Goal: Information Seeking & Learning: Learn about a topic

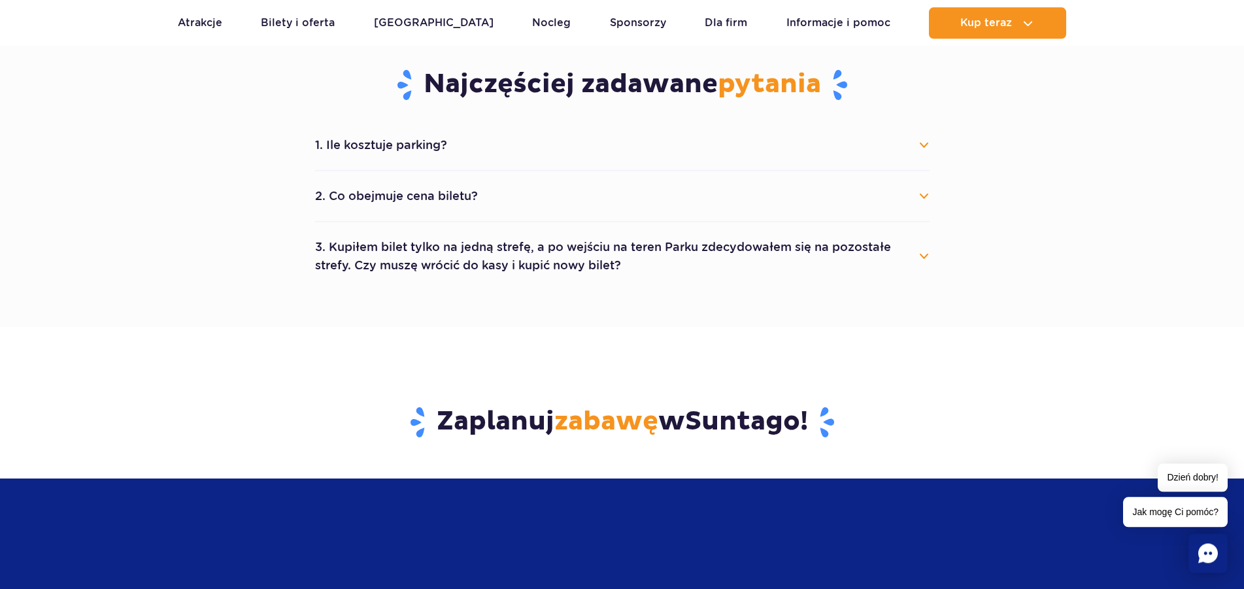
scroll to position [667, 0]
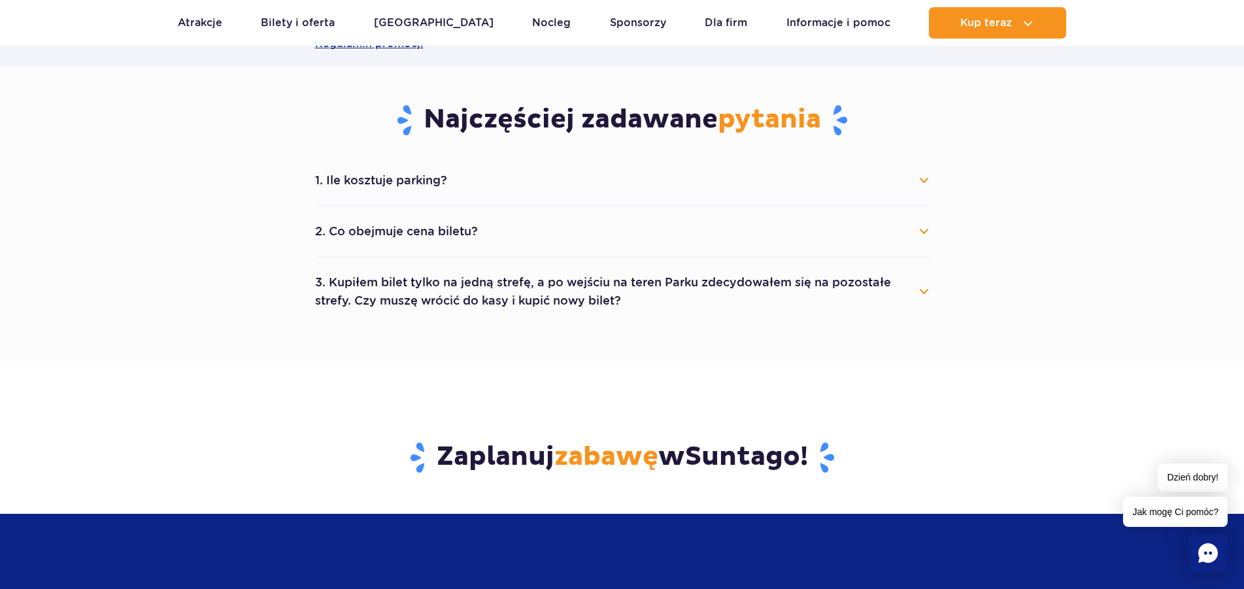
click at [922, 183] on button "1. Ile kosztuje parking?" at bounding box center [622, 180] width 615 height 29
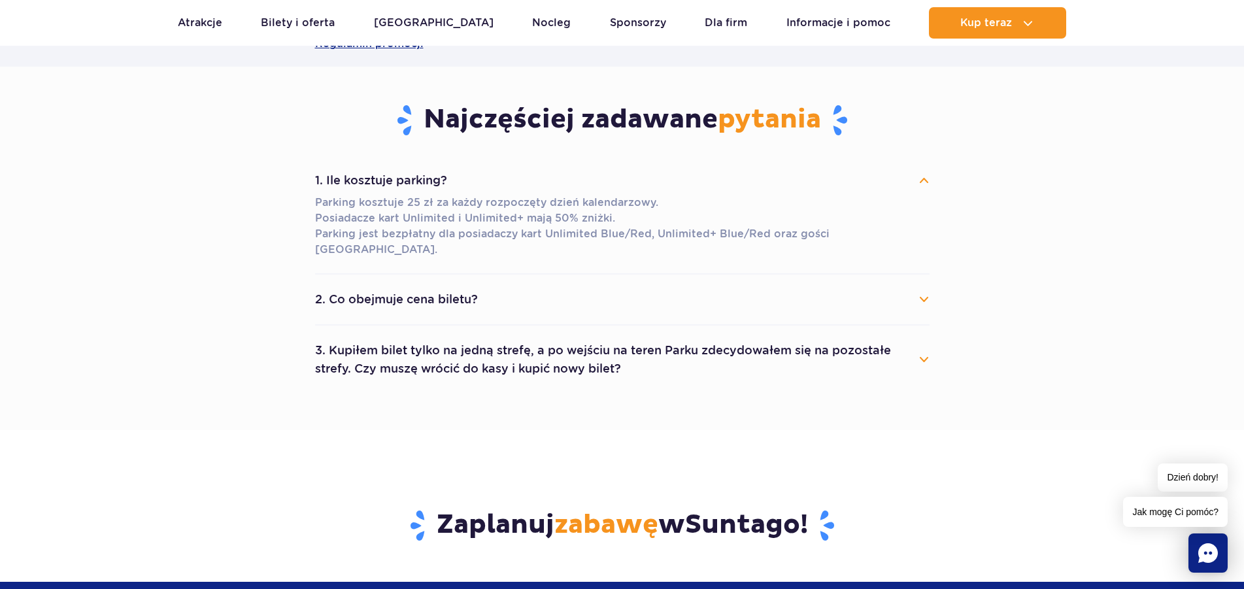
click at [924, 285] on button "2. Co obejmuje cena biletu?" at bounding box center [622, 299] width 615 height 29
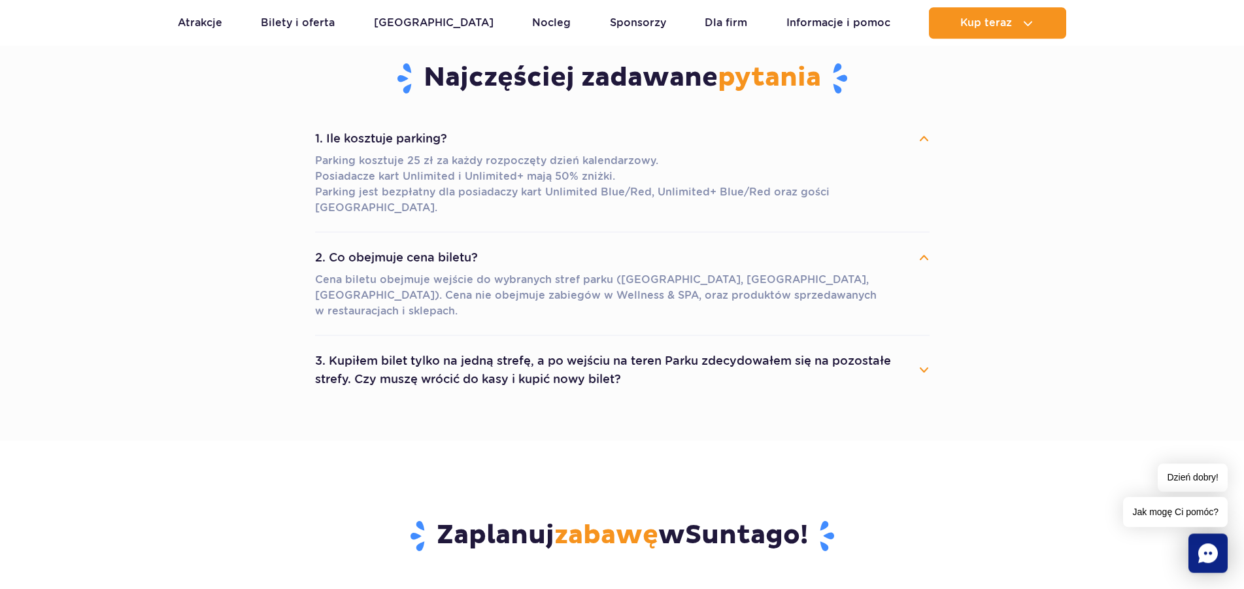
scroll to position [734, 0]
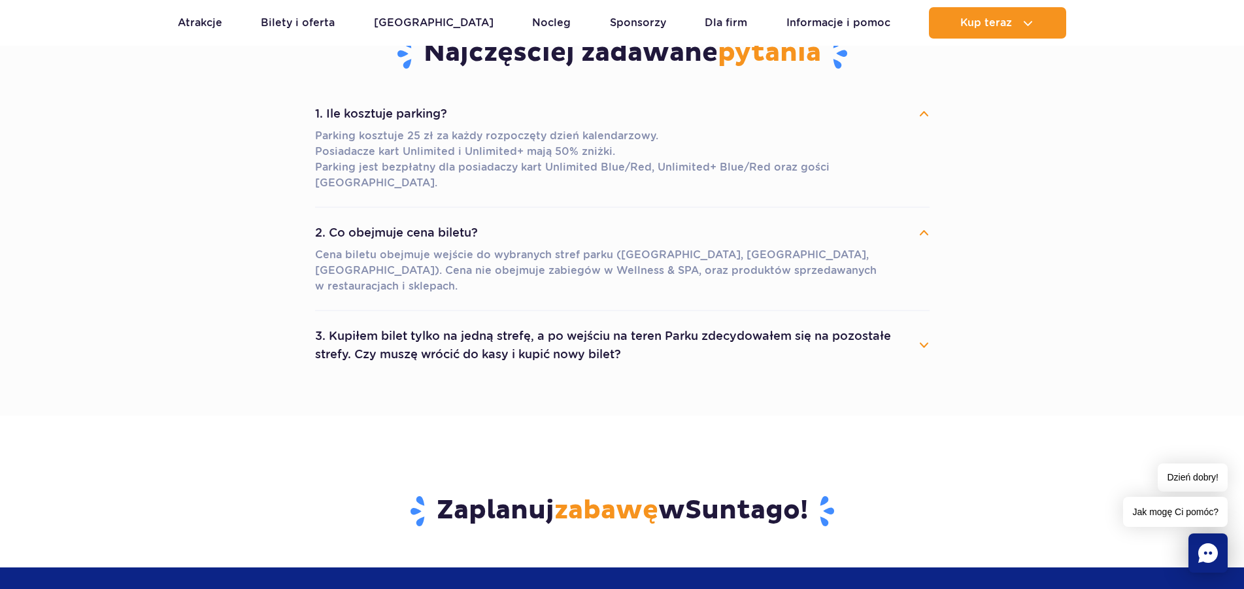
click at [923, 322] on button "3. Kupiłem bilet tylko na jedną strefę, a po wejściu na teren Parku zdecydowałe…" at bounding box center [622, 345] width 615 height 47
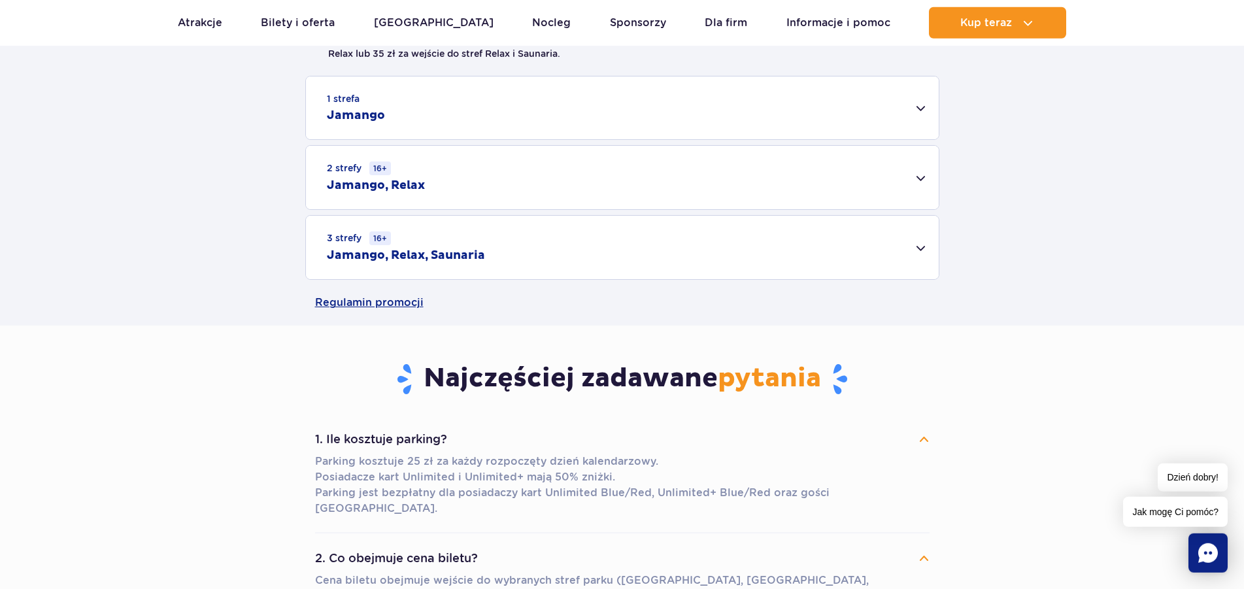
scroll to position [400, 0]
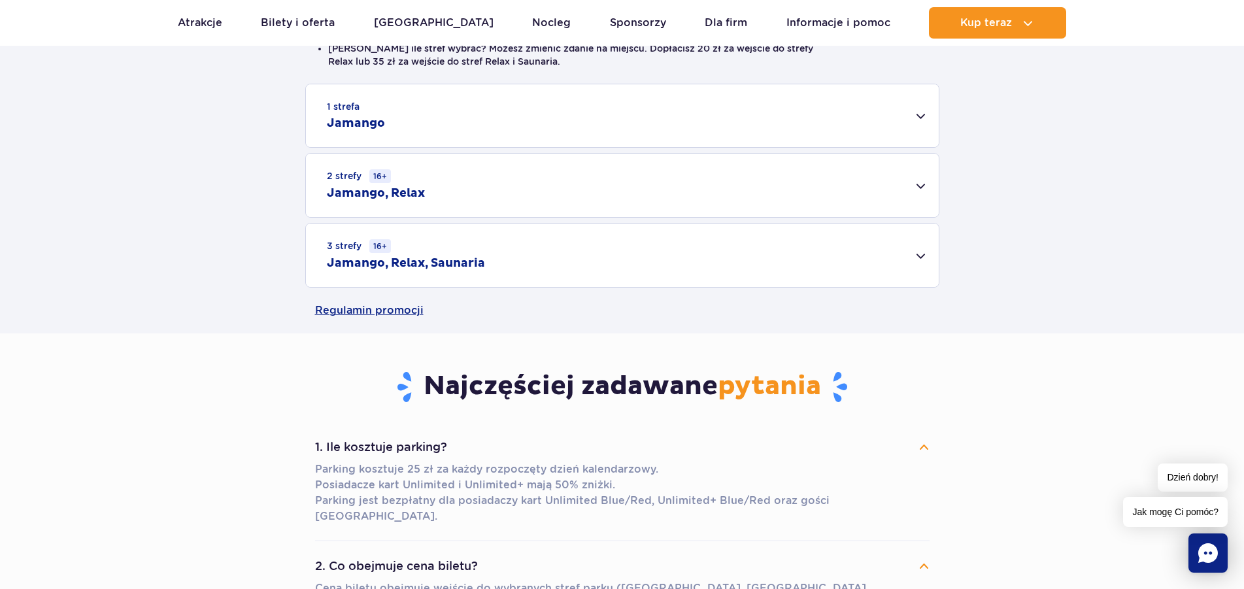
click at [926, 254] on div "3 strefy 16+ Jamango, Relax, Saunaria" at bounding box center [622, 255] width 633 height 63
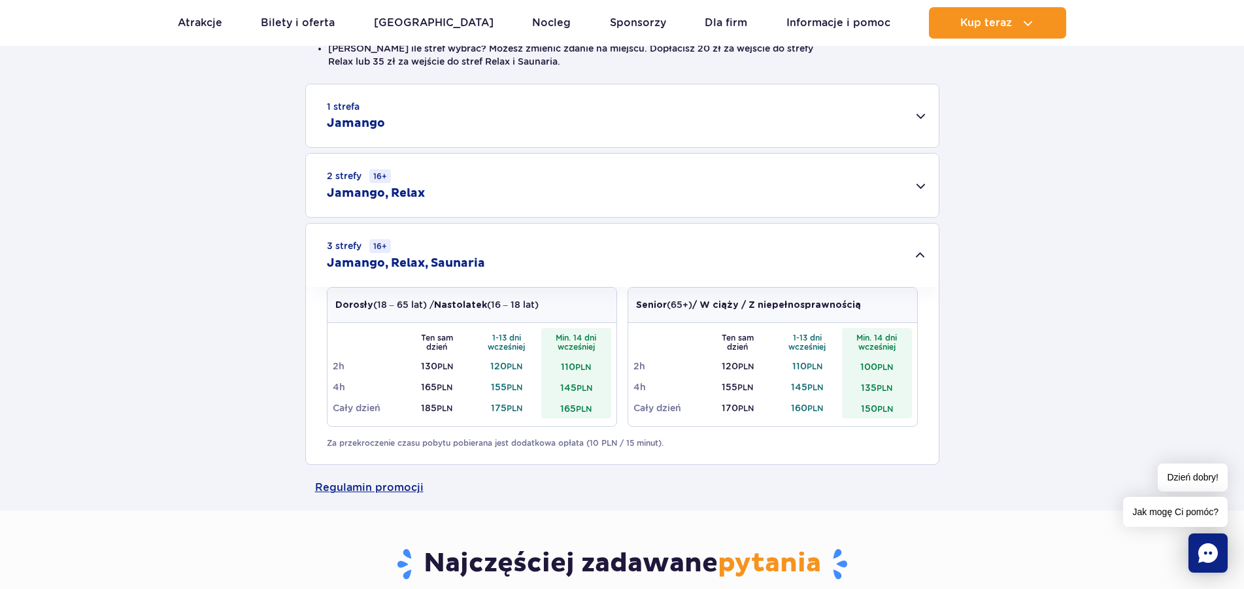
drag, startPoint x: 917, startPoint y: 188, endPoint x: 927, endPoint y: 189, distance: 9.9
click at [918, 188] on div "2 strefy 16+ Jamango, Relax" at bounding box center [622, 185] width 633 height 63
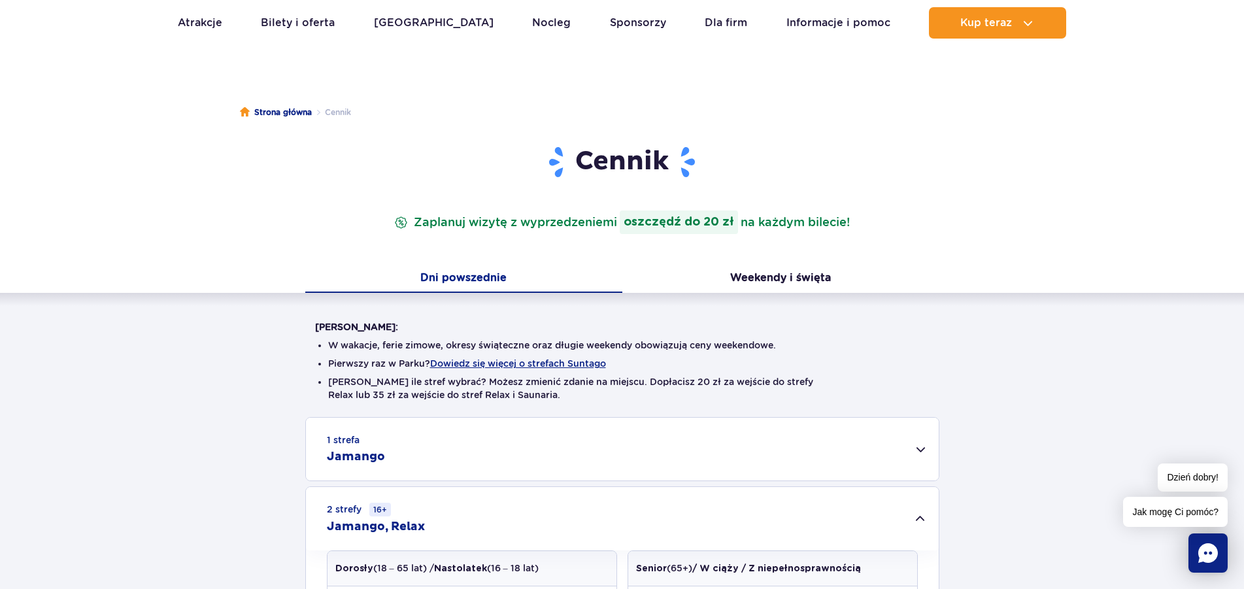
scroll to position [0, 0]
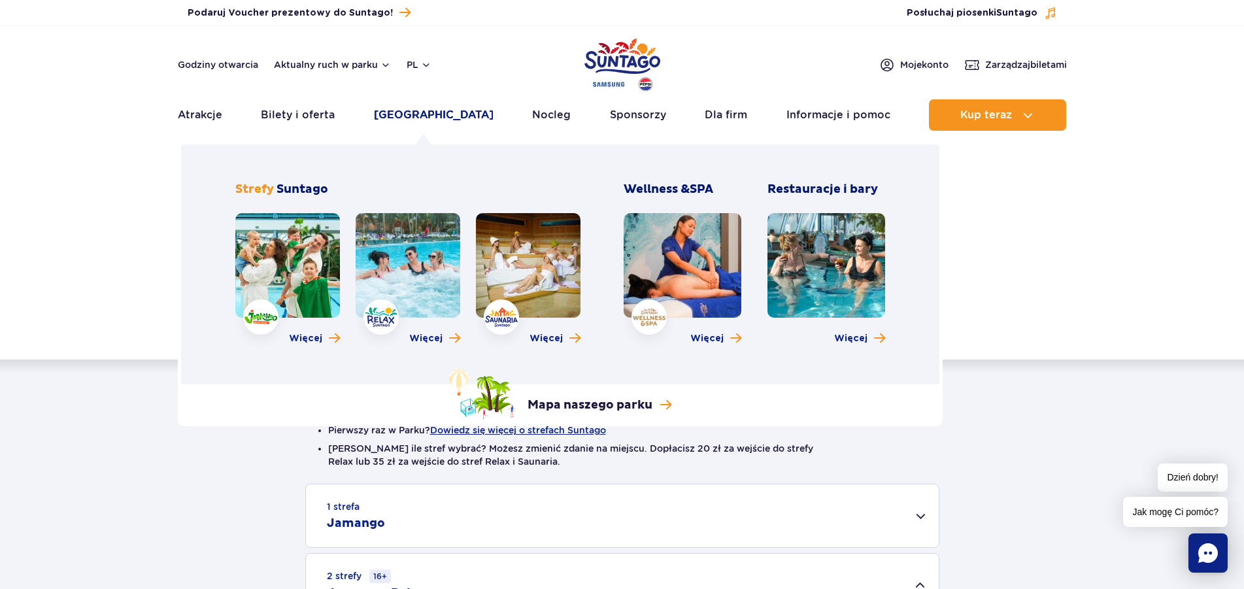
click at [419, 114] on link "[GEOGRAPHIC_DATA]" at bounding box center [434, 114] width 120 height 31
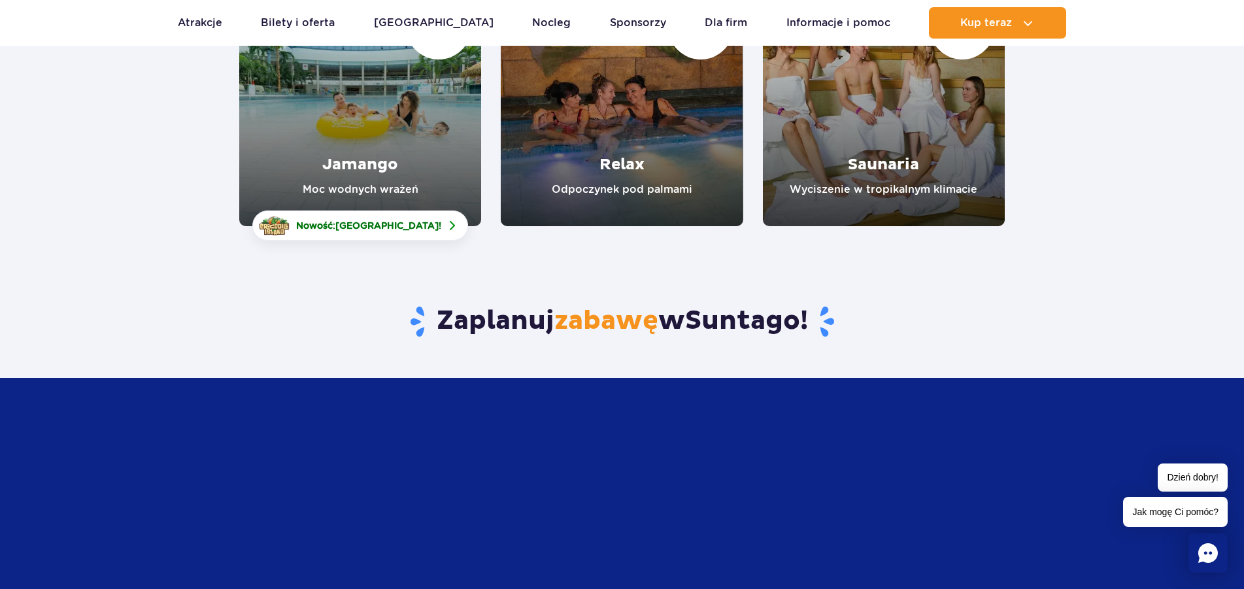
scroll to position [200, 0]
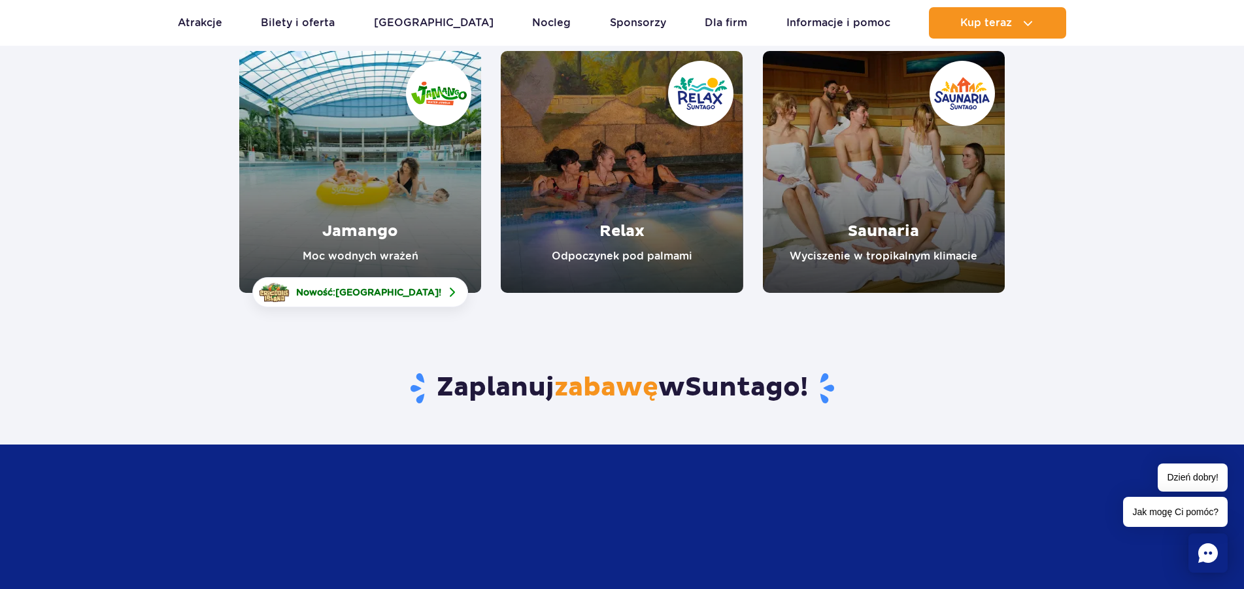
click at [627, 226] on link "Relax" at bounding box center [622, 172] width 242 height 242
click at [892, 220] on link "Saunaria" at bounding box center [884, 172] width 242 height 242
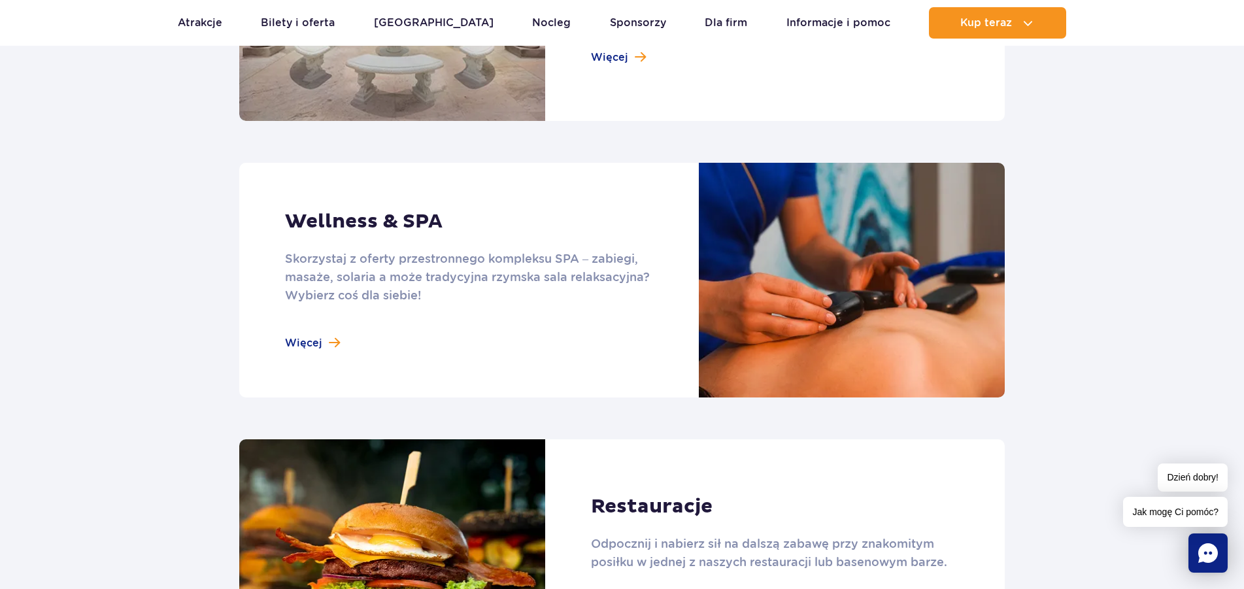
scroll to position [934, 0]
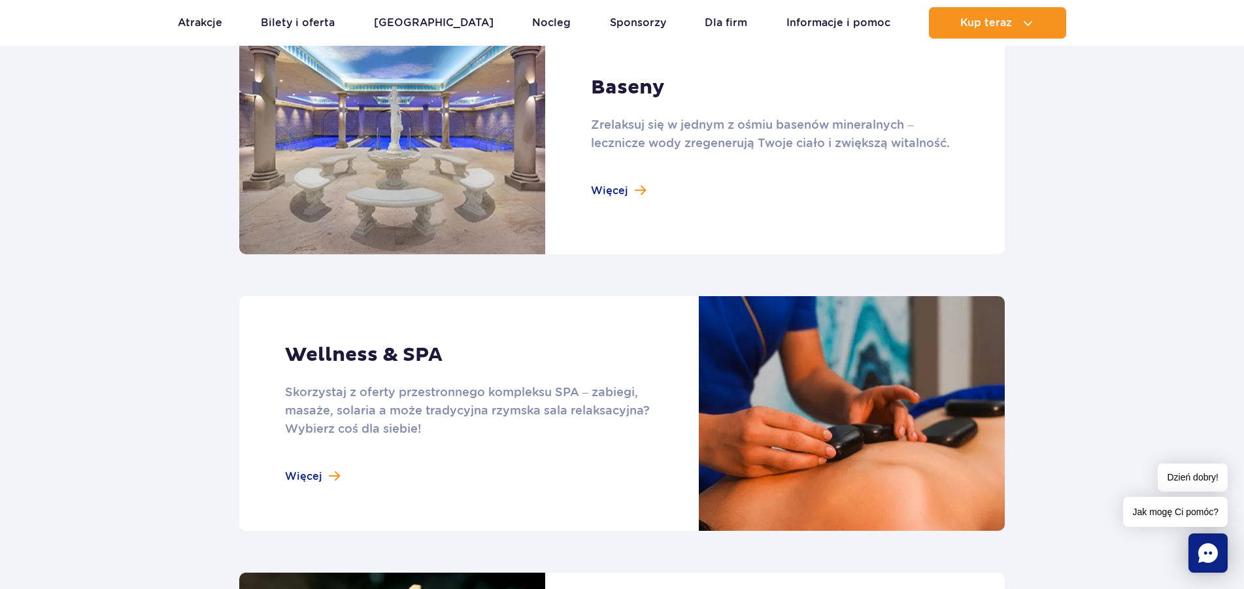
click at [616, 197] on link at bounding box center [622, 137] width 766 height 235
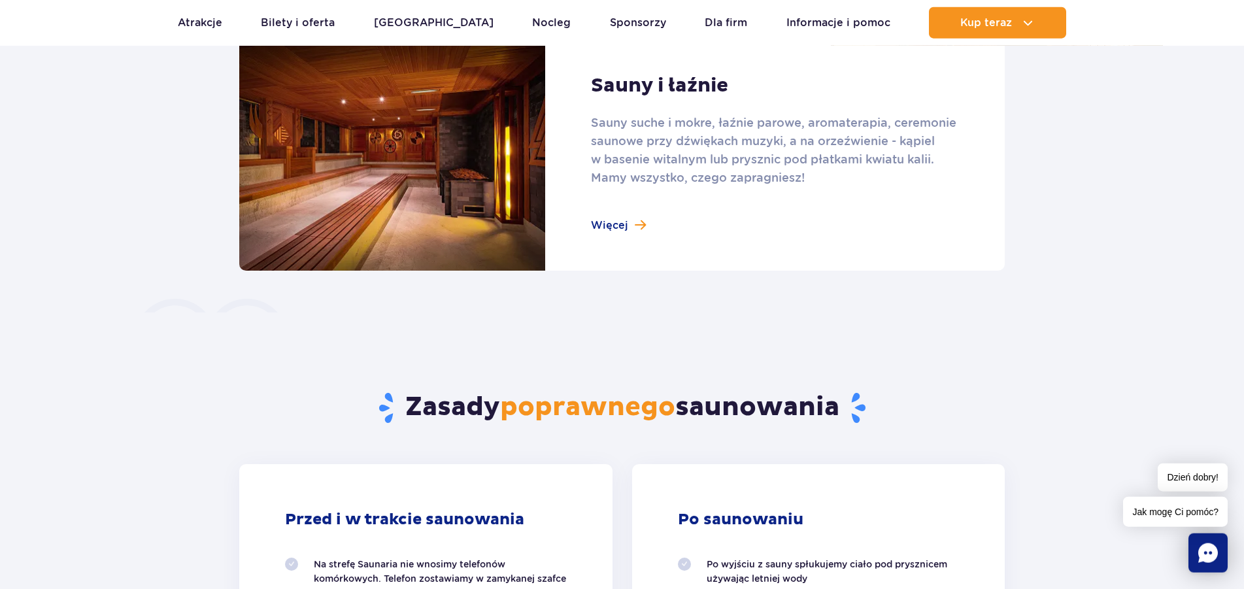
scroll to position [867, 0]
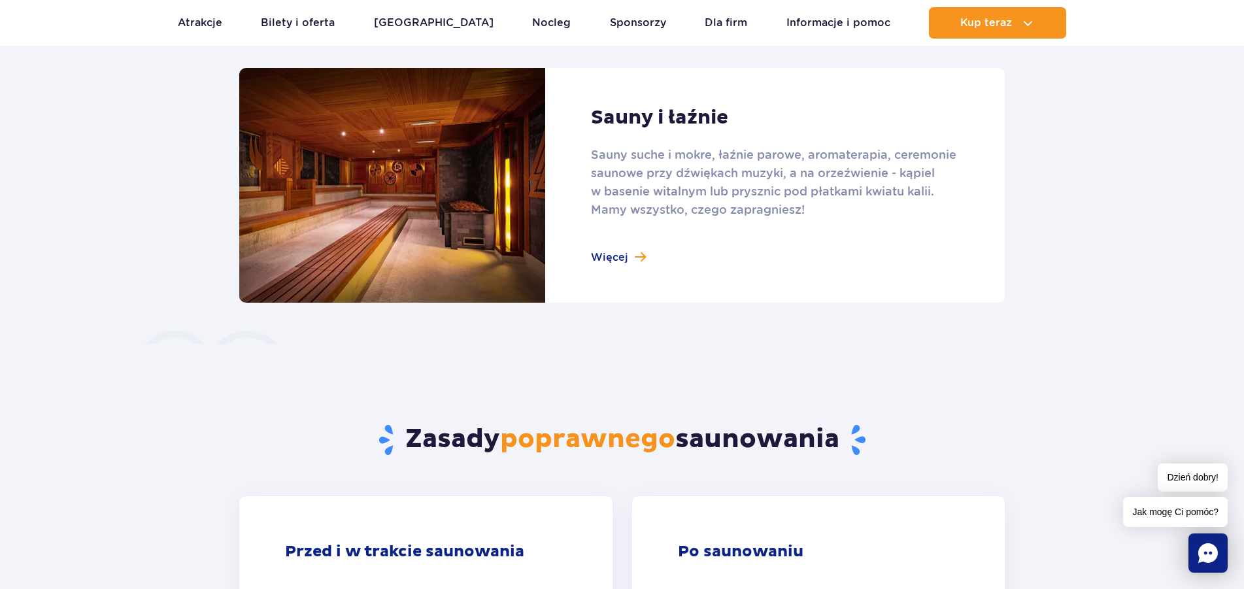
click at [621, 257] on link at bounding box center [622, 185] width 766 height 235
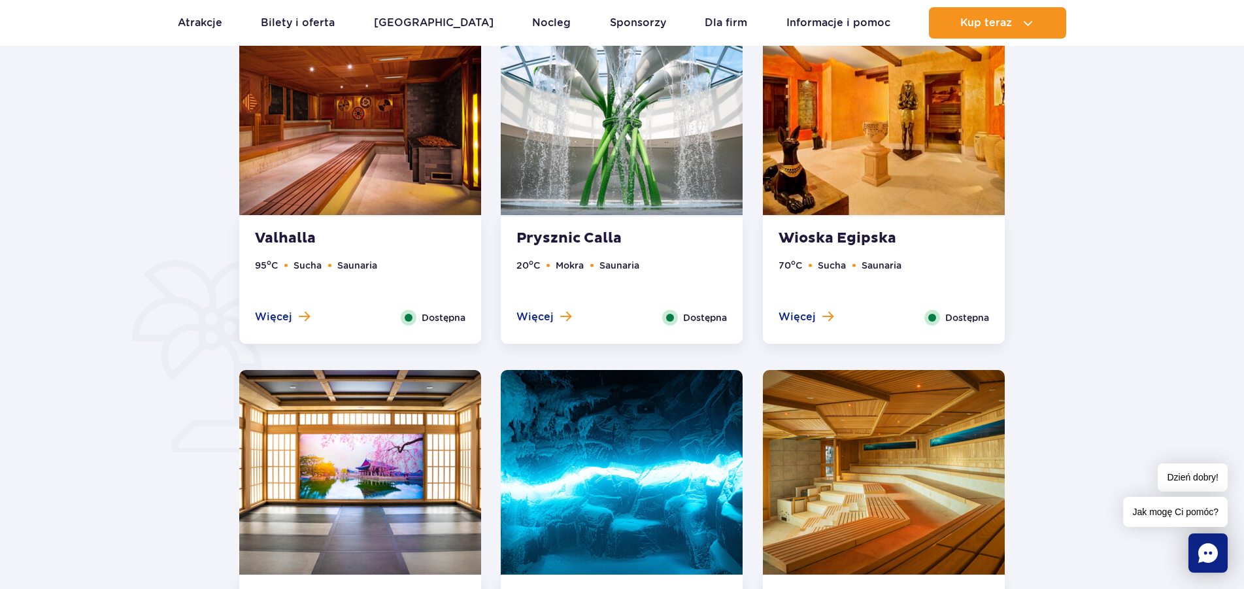
scroll to position [734, 0]
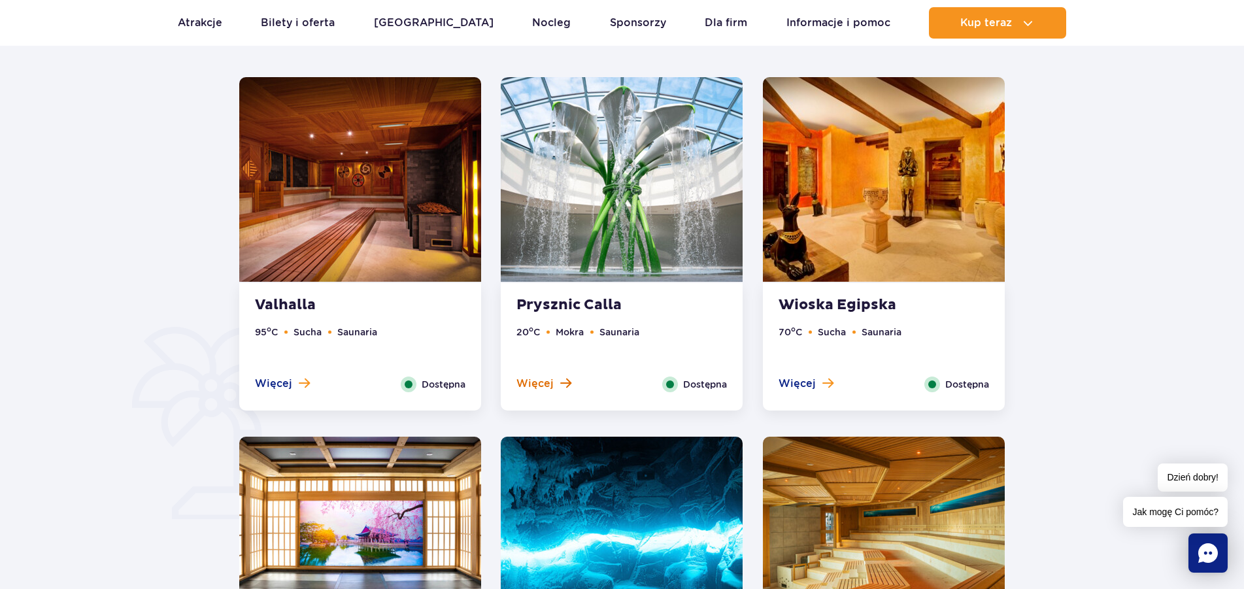
click at [530, 382] on span "Więcej" at bounding box center [535, 384] width 37 height 14
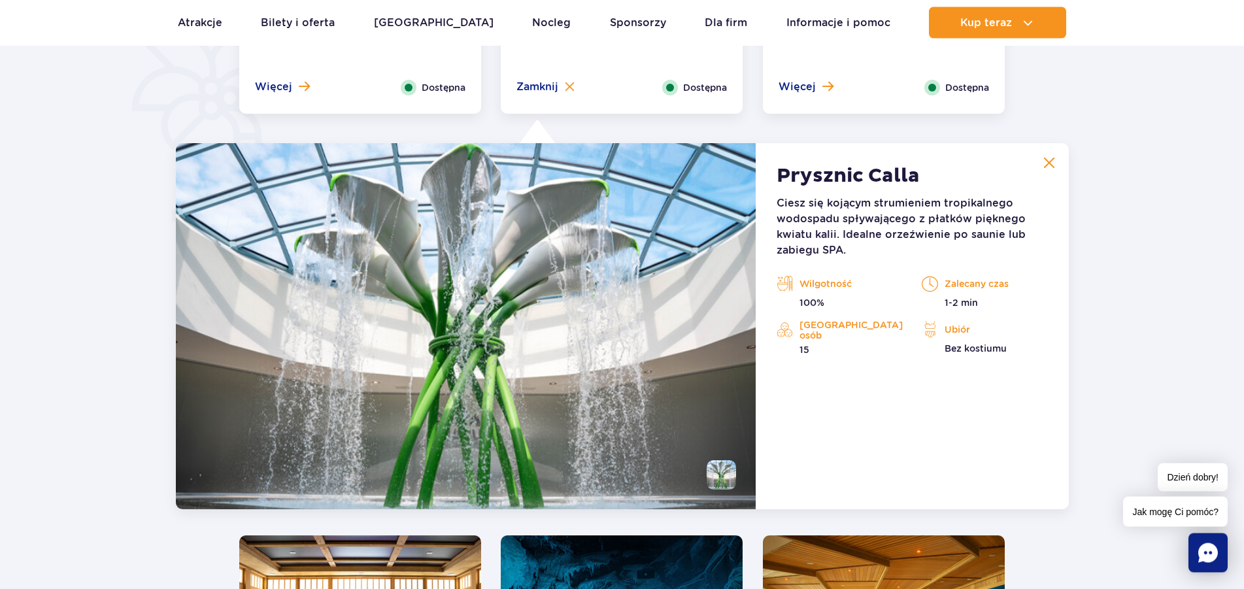
scroll to position [1028, 0]
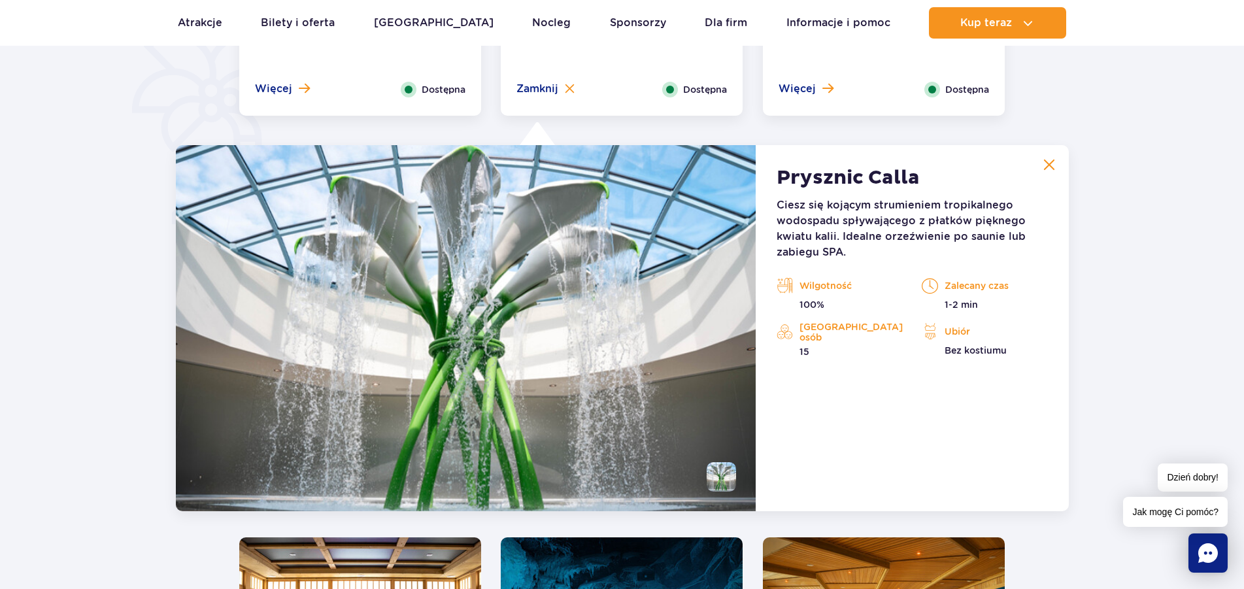
drag, startPoint x: 1046, startPoint y: 164, endPoint x: 1055, endPoint y: 166, distance: 9.4
click at [1047, 163] on img at bounding box center [1049, 165] width 12 height 12
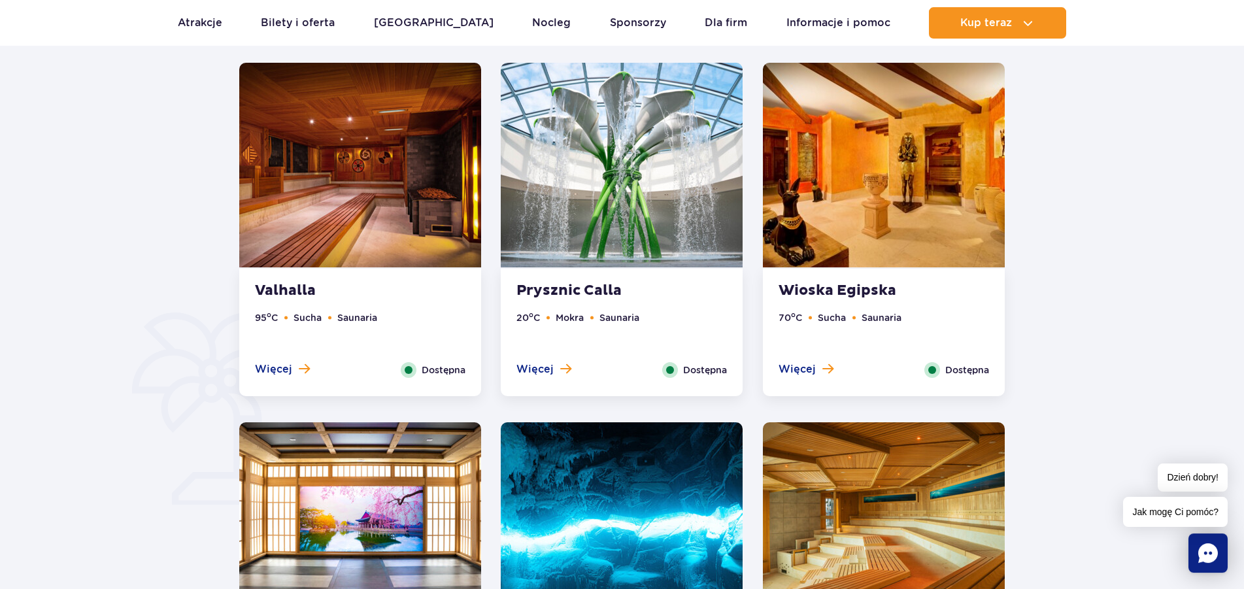
scroll to position [695, 0]
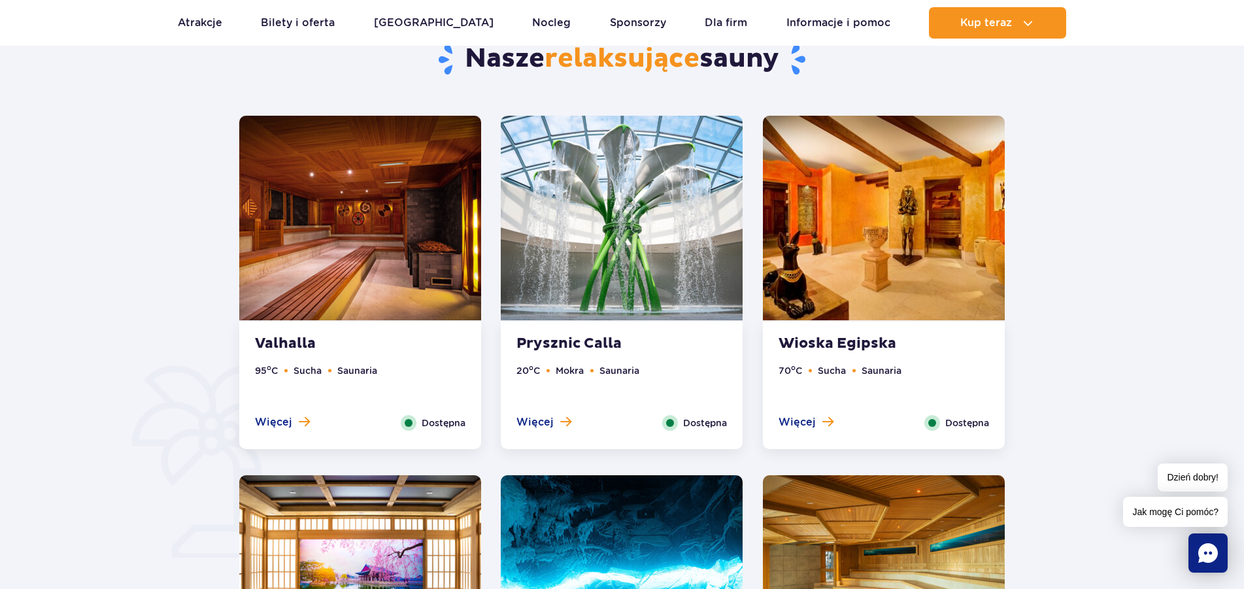
click at [549, 409] on ul "20 o C Mokra Saunaria" at bounding box center [622, 390] width 211 height 52
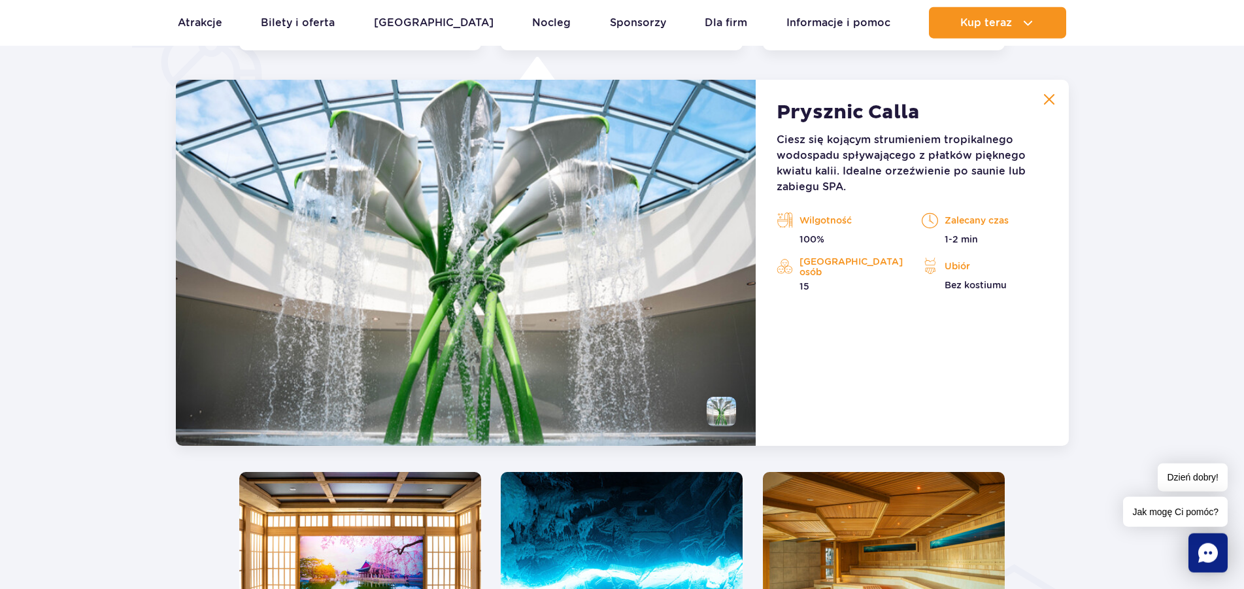
scroll to position [1095, 0]
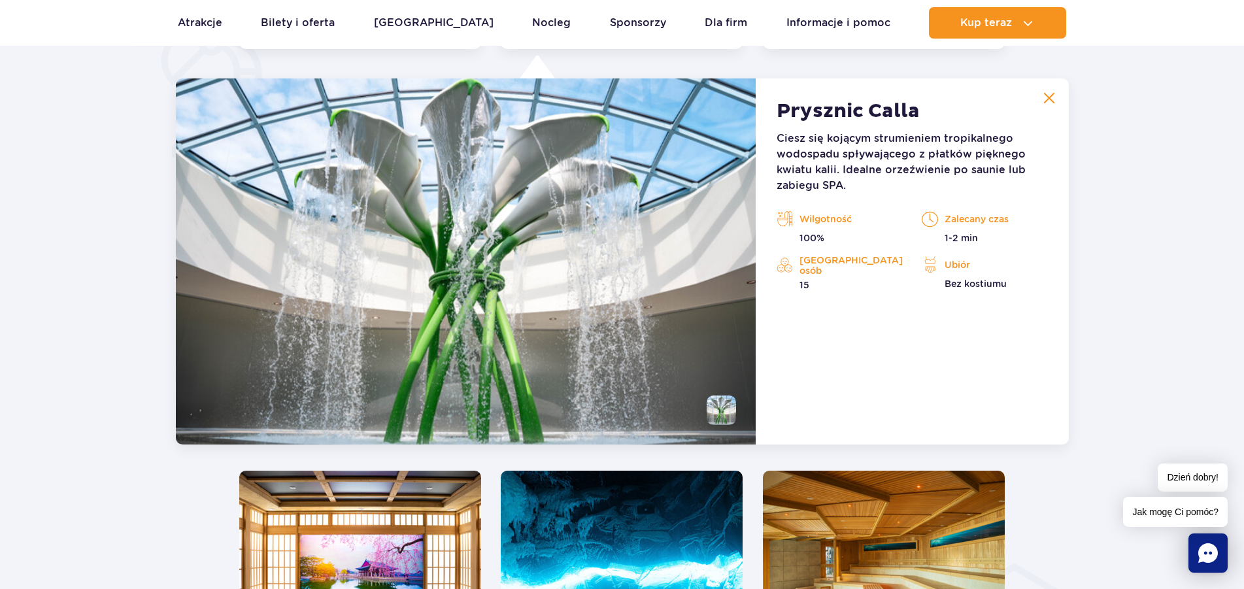
click at [1049, 101] on img at bounding box center [1049, 98] width 12 height 12
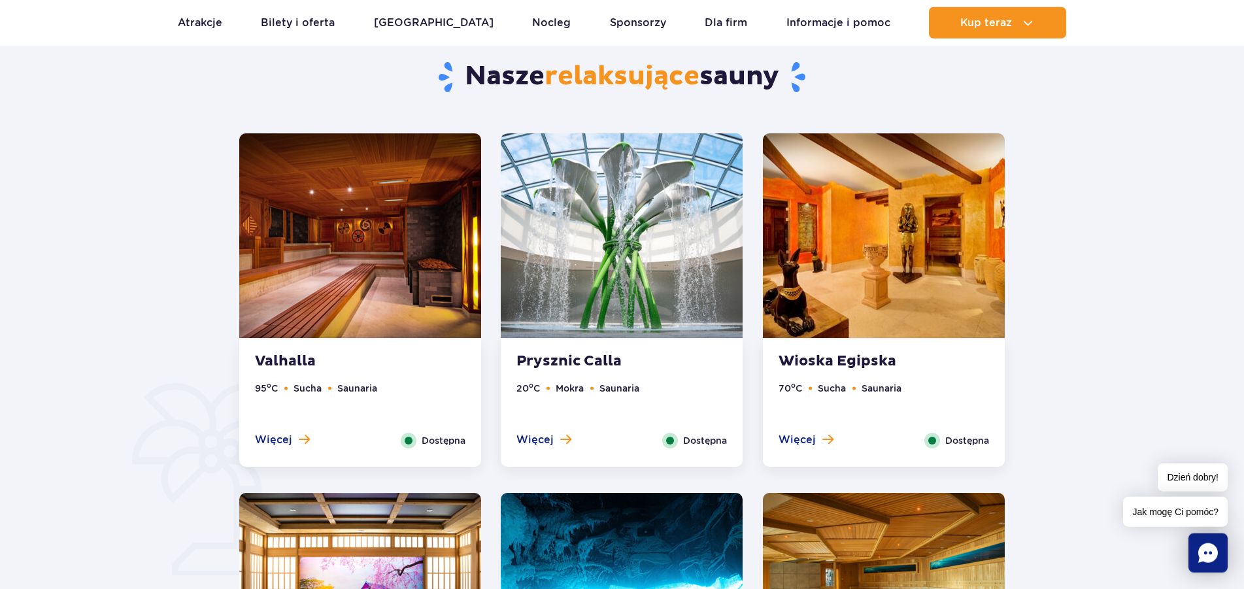
scroll to position [628, 0]
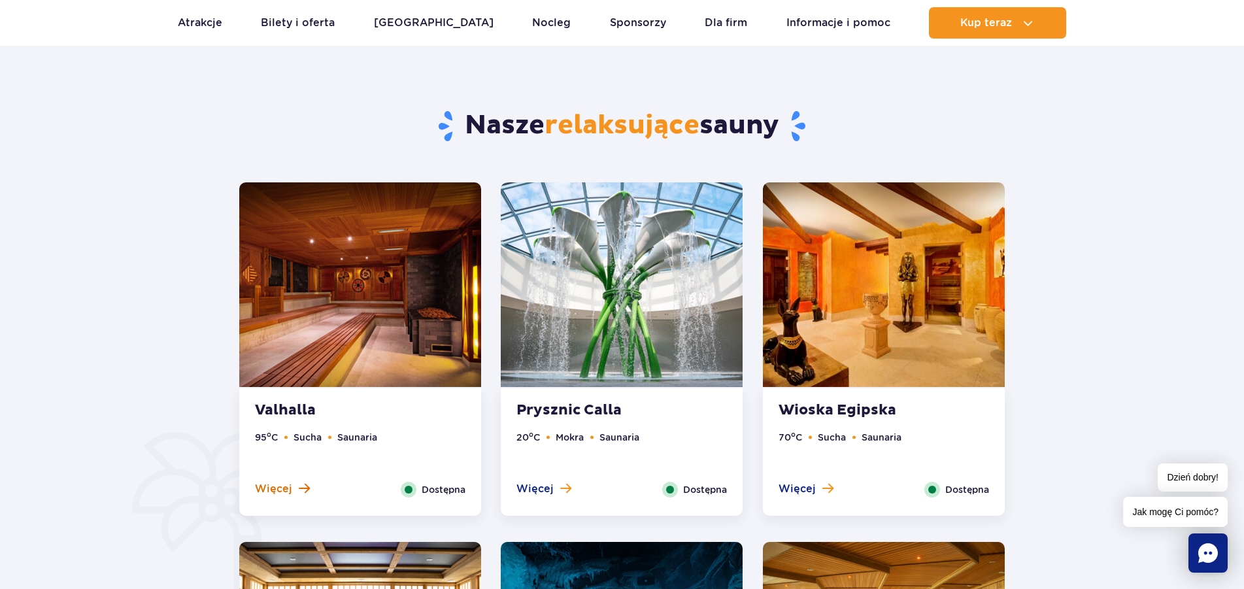
click at [277, 486] on span "Więcej" at bounding box center [273, 489] width 37 height 14
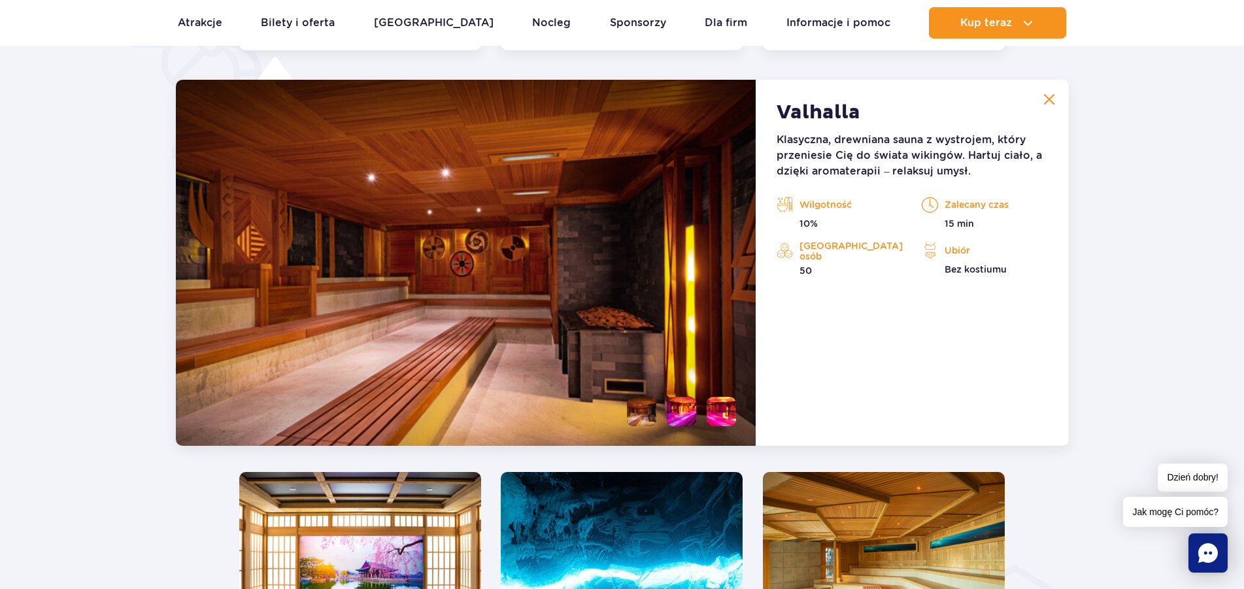
scroll to position [1095, 0]
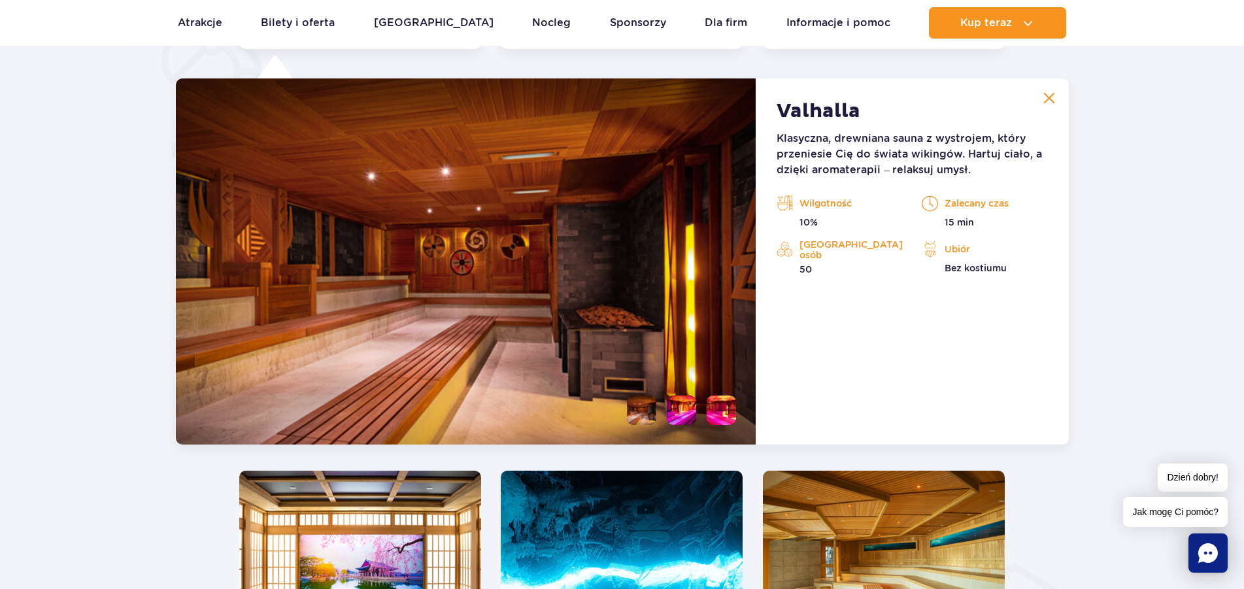
click at [1050, 97] on img at bounding box center [1049, 98] width 12 height 12
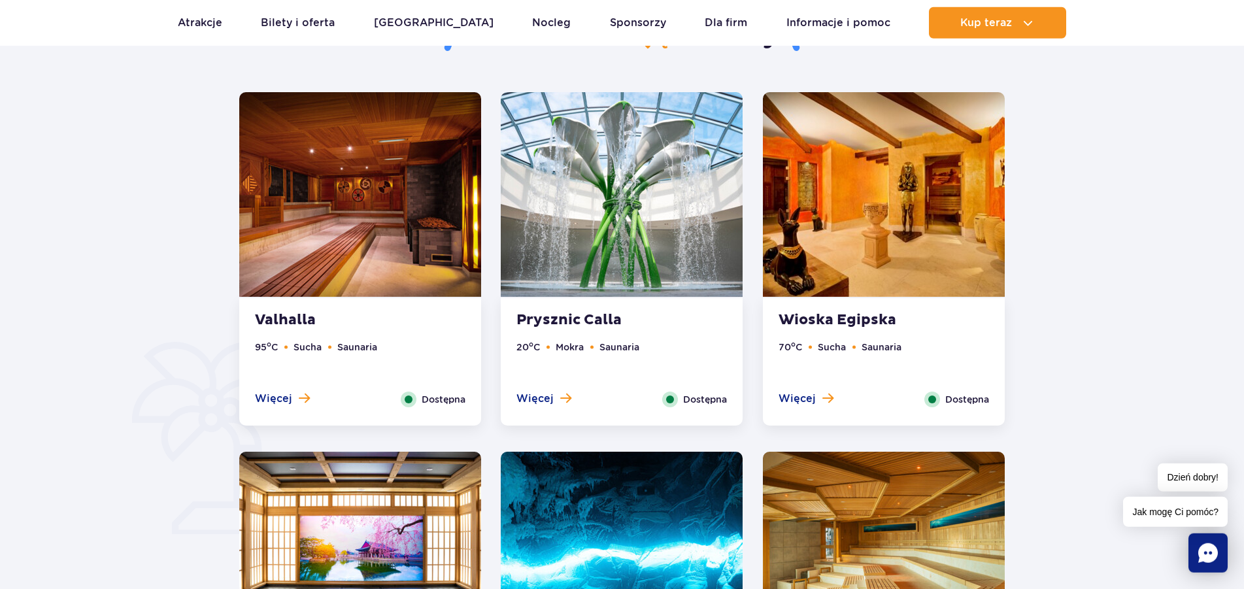
scroll to position [695, 0]
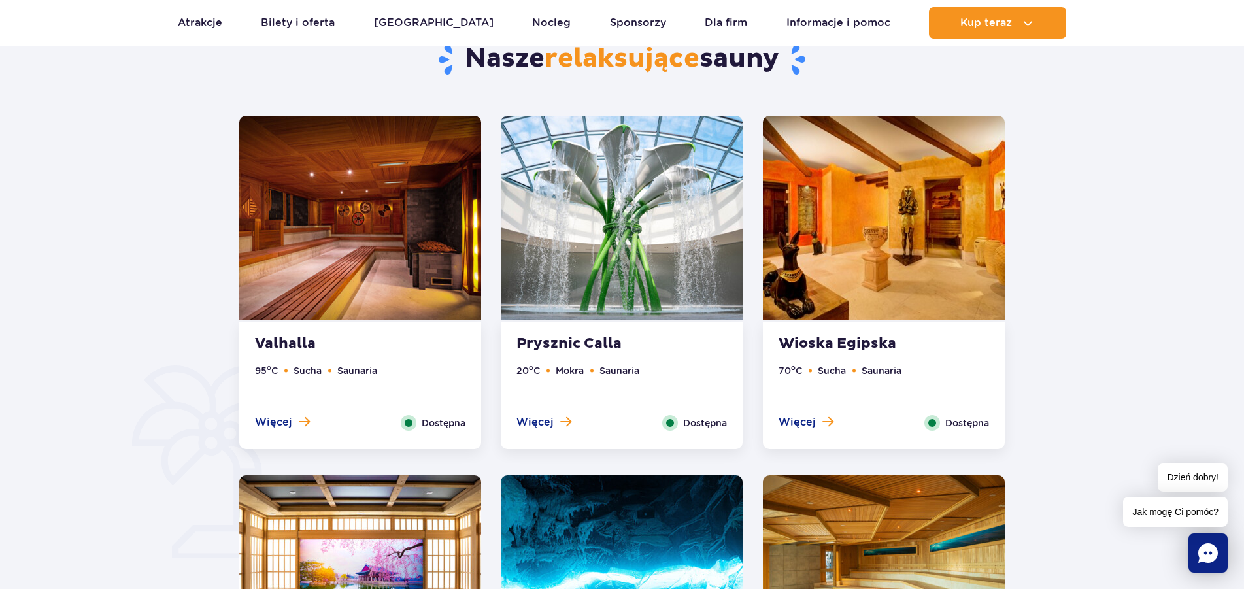
click at [775, 422] on div "Więcej Zamknij" at bounding box center [806, 423] width 75 height 16
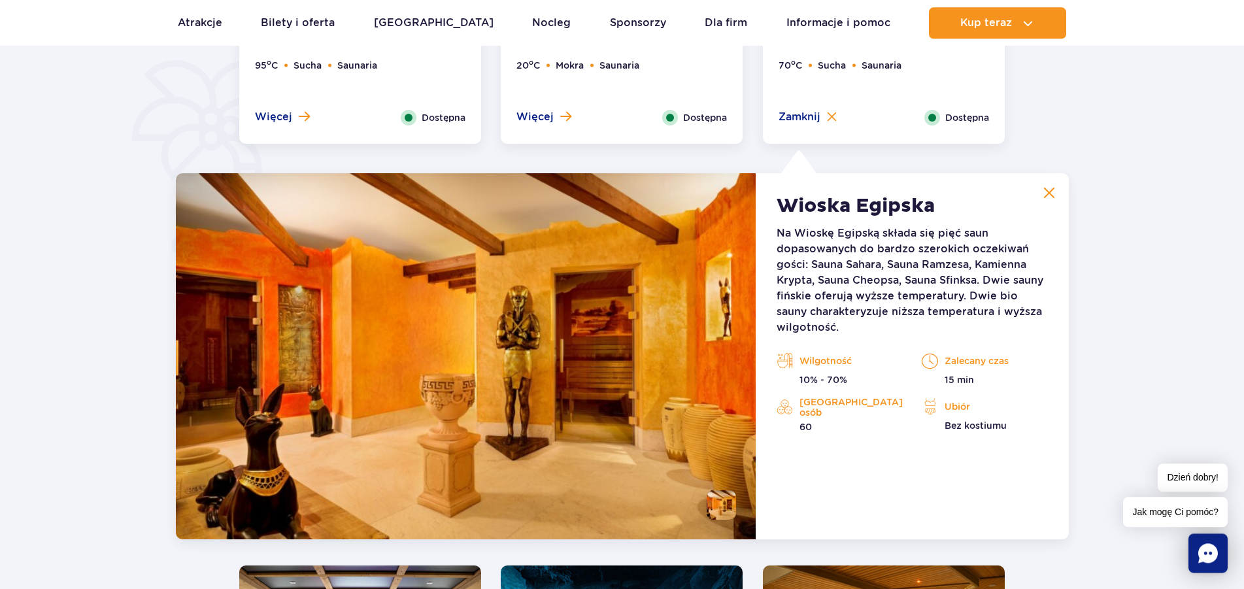
scroll to position [962, 0]
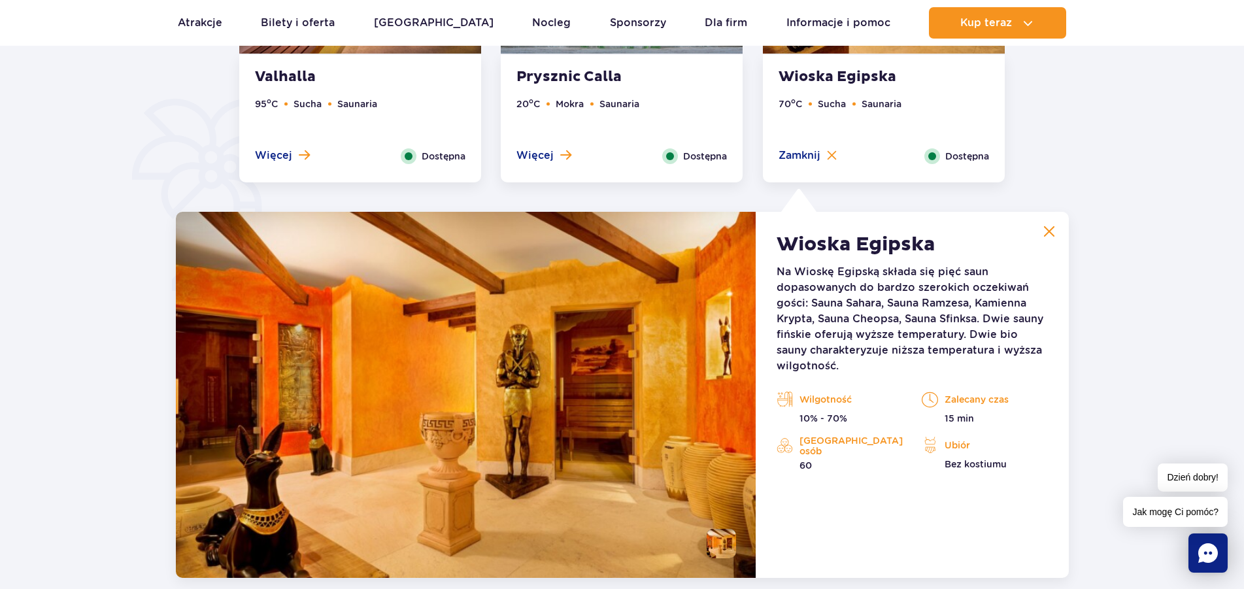
click at [1052, 231] on img at bounding box center [1049, 232] width 12 height 12
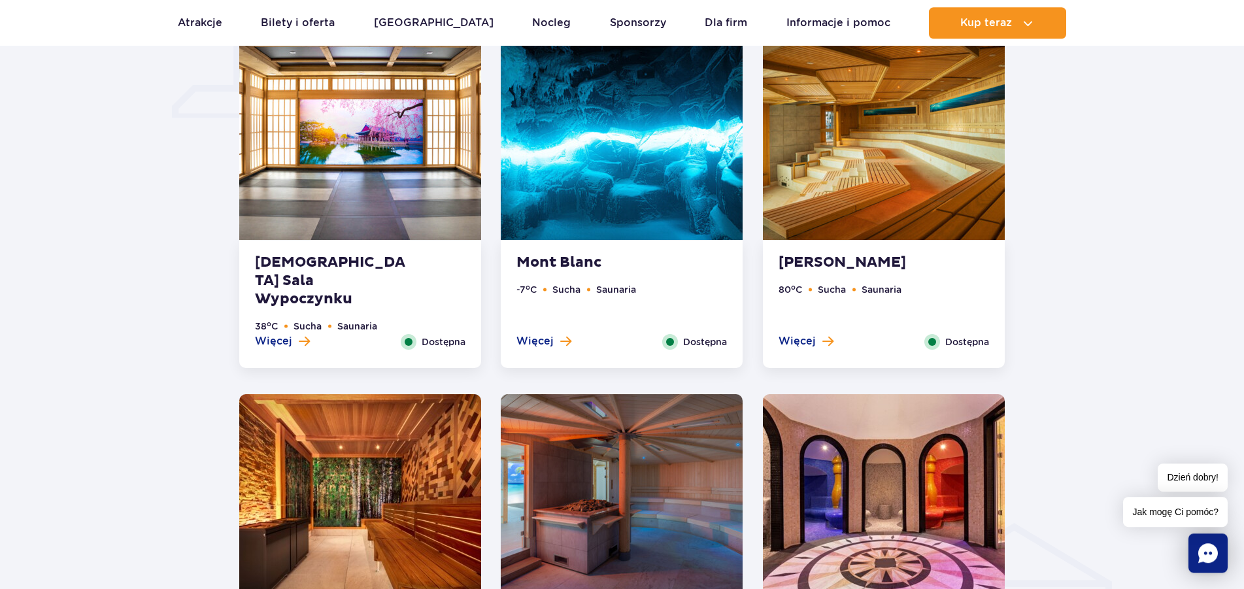
scroll to position [1162, 0]
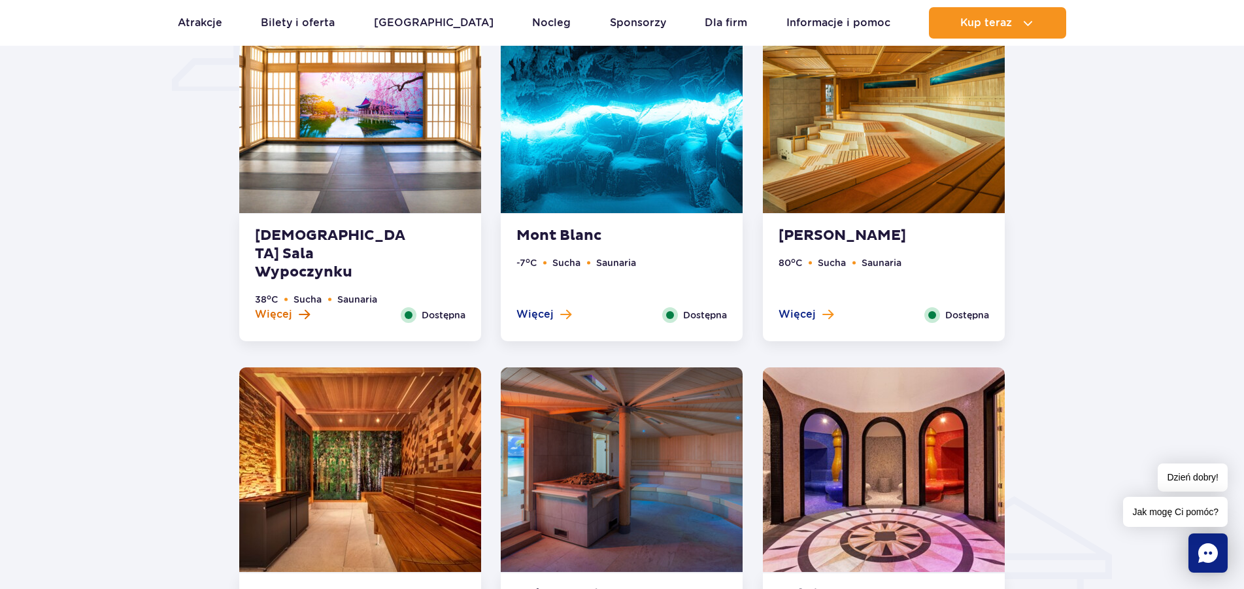
click at [275, 316] on span "Więcej" at bounding box center [273, 314] width 37 height 14
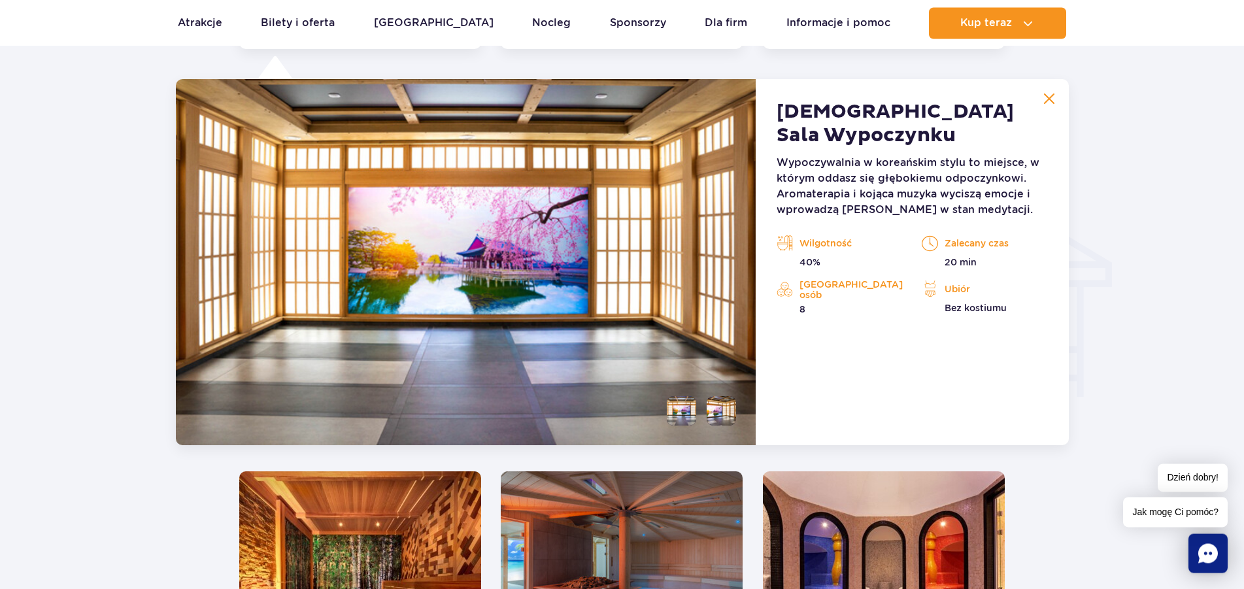
scroll to position [1455, 0]
click at [1049, 97] on img at bounding box center [1049, 98] width 12 height 12
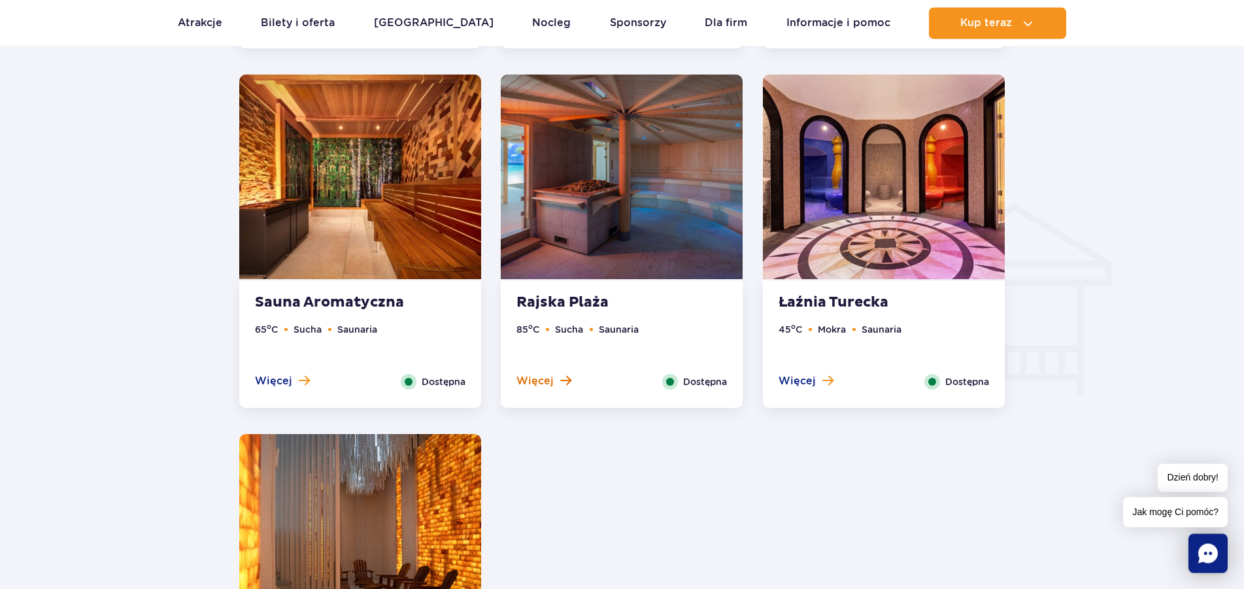
click at [529, 381] on span "Więcej" at bounding box center [535, 381] width 37 height 14
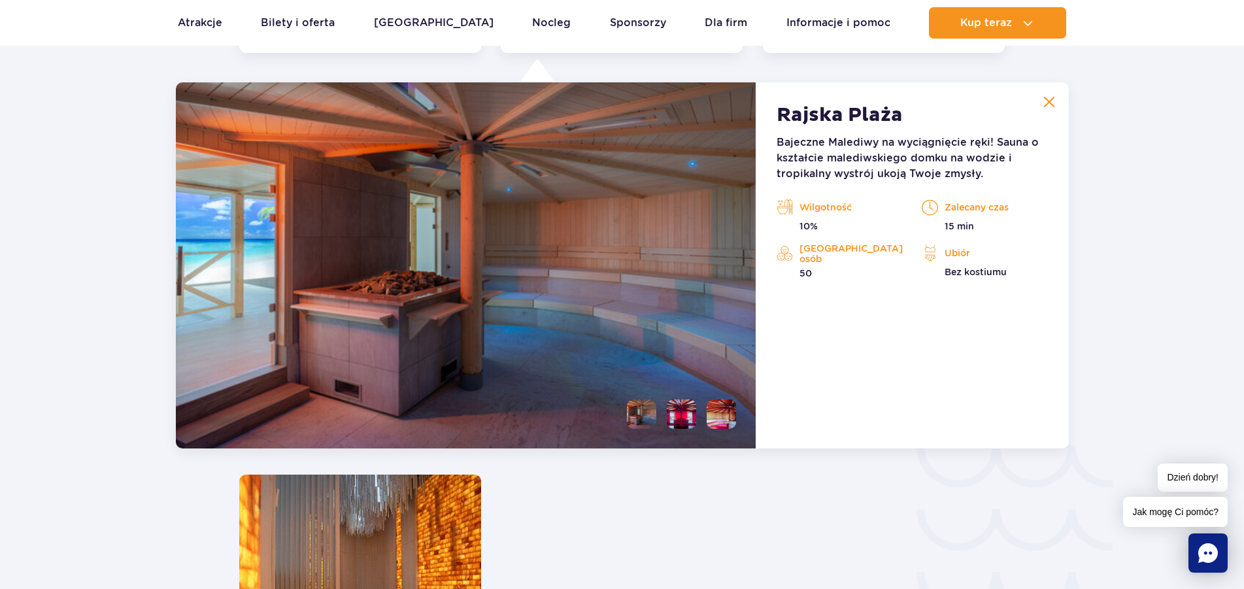
scroll to position [1814, 0]
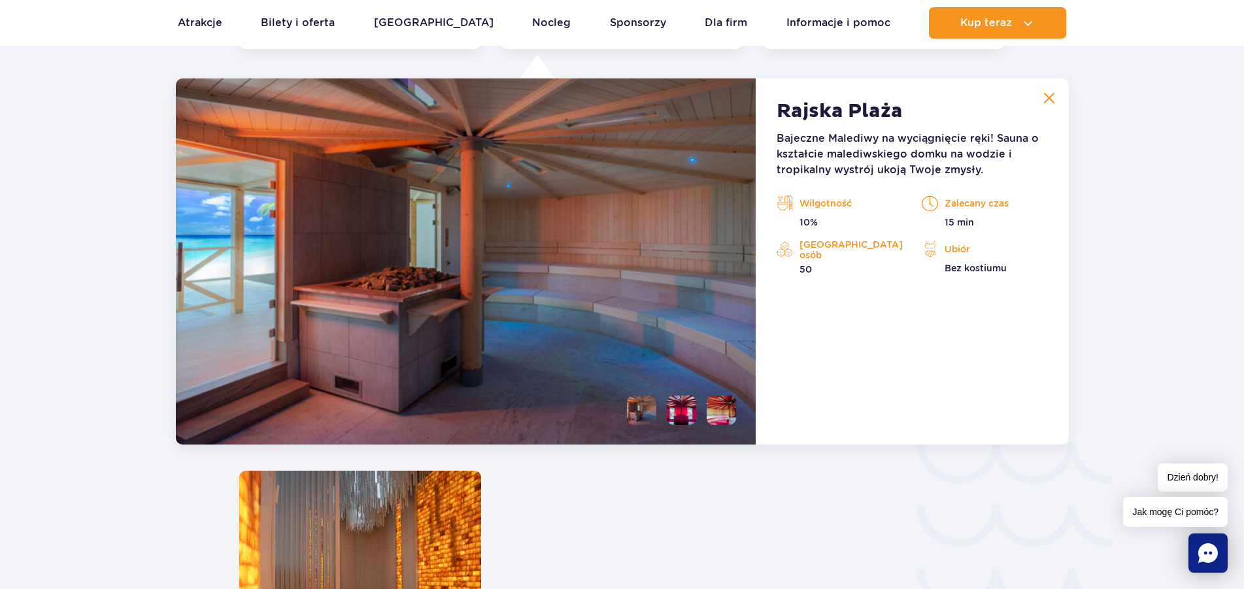
click at [1050, 95] on img at bounding box center [1049, 98] width 12 height 12
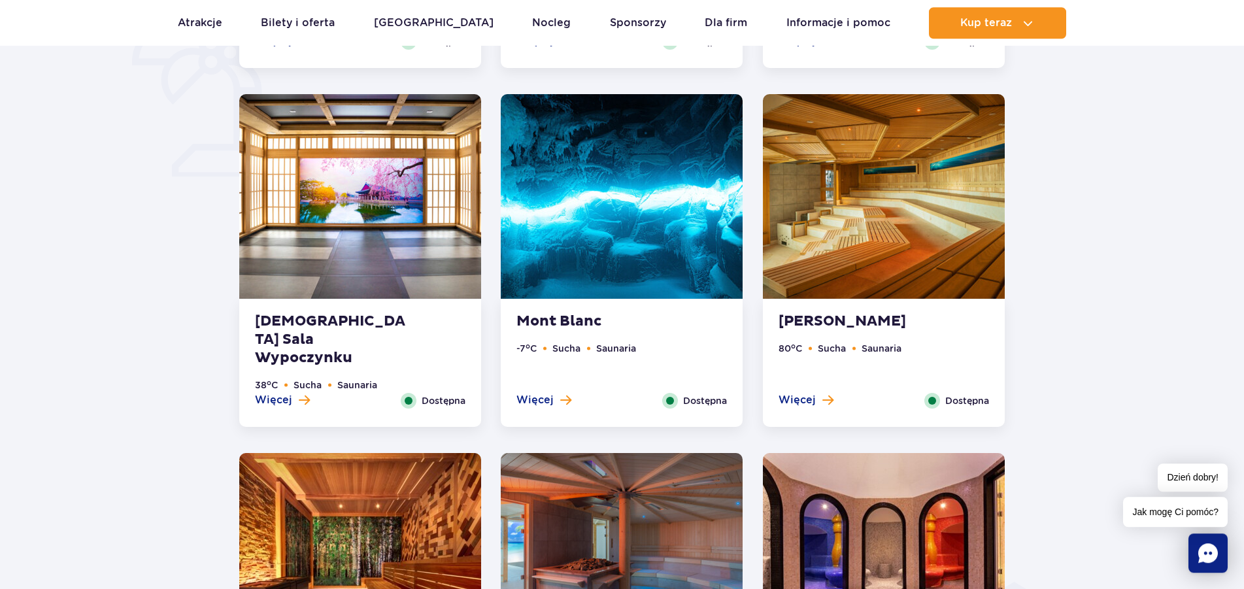
scroll to position [1080, 0]
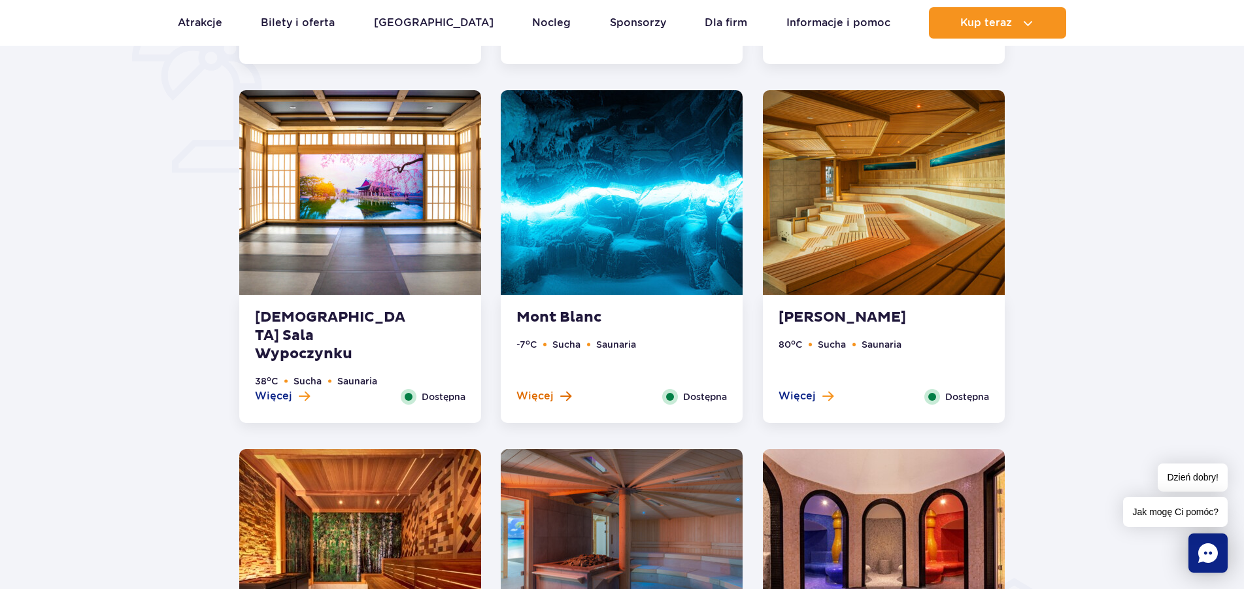
click at [543, 394] on span "Więcej" at bounding box center [535, 396] width 37 height 14
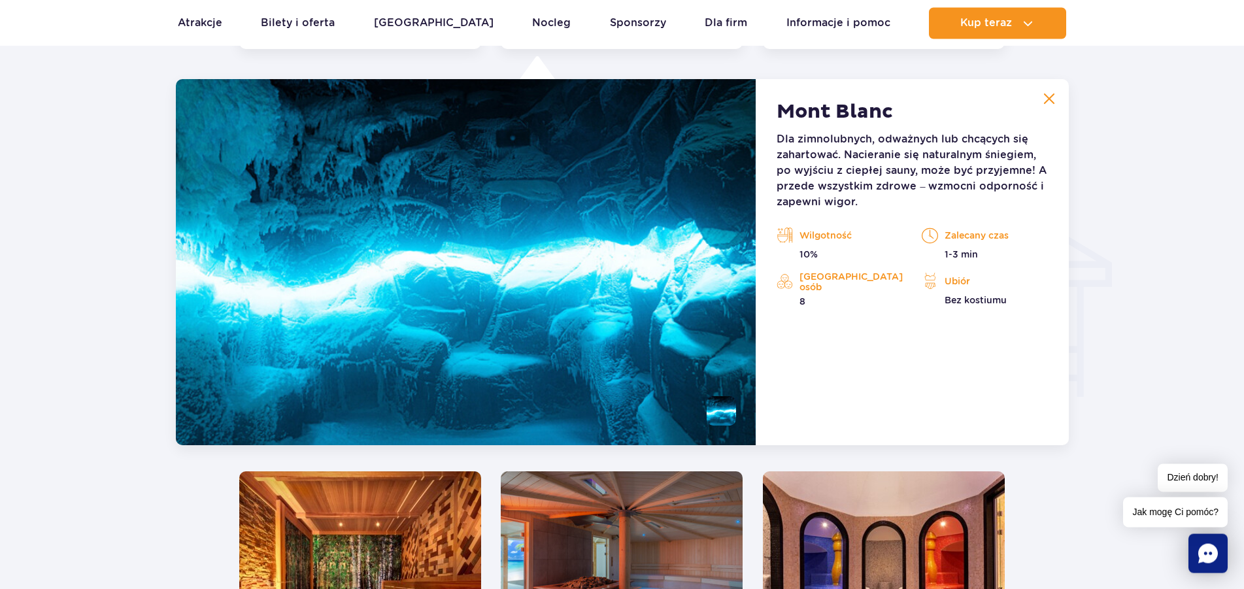
scroll to position [1455, 0]
click at [1050, 96] on img at bounding box center [1049, 98] width 12 height 12
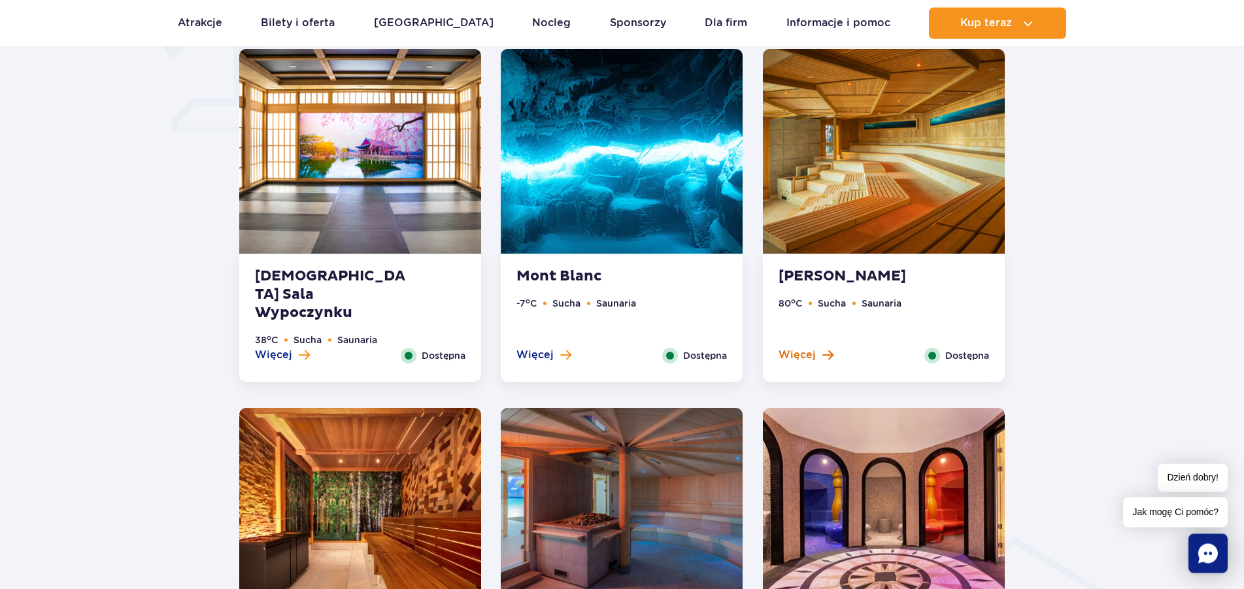
click at [807, 356] on span "Więcej" at bounding box center [797, 355] width 37 height 14
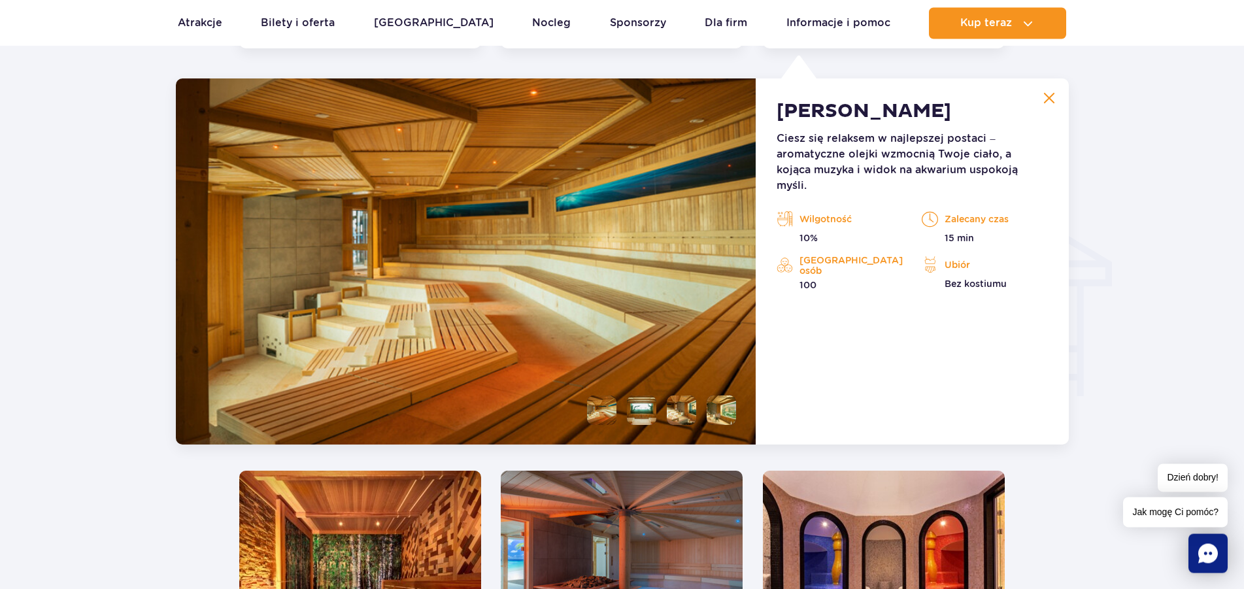
click at [634, 415] on li at bounding box center [641, 410] width 29 height 29
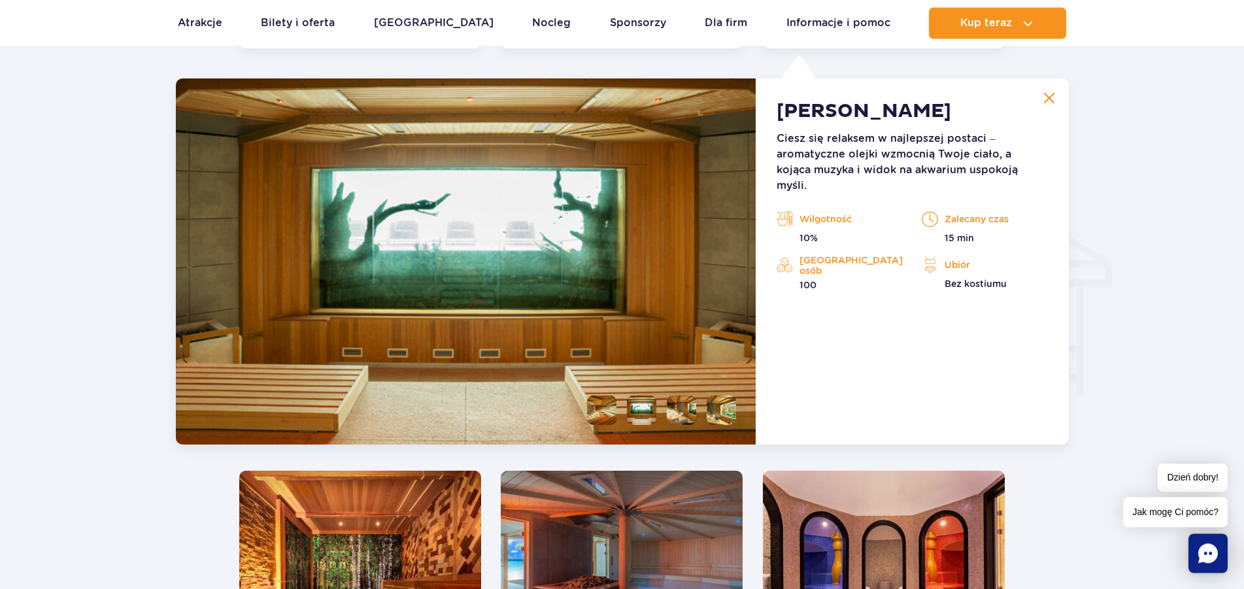
click at [671, 411] on li at bounding box center [681, 410] width 29 height 29
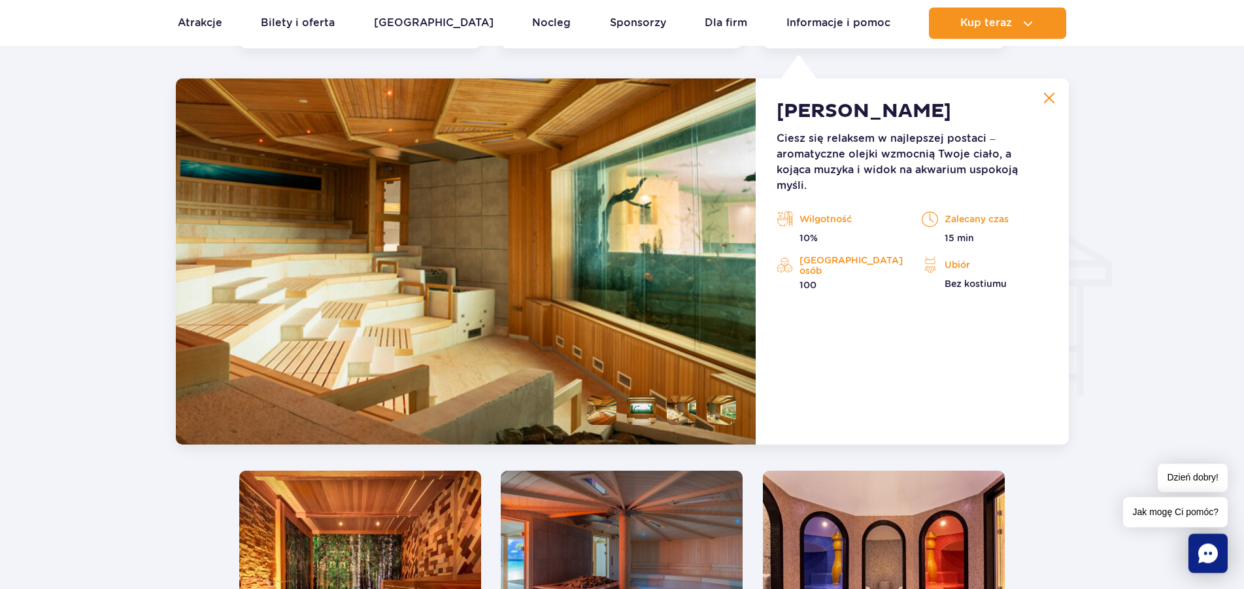
click at [719, 411] on li at bounding box center [721, 410] width 29 height 29
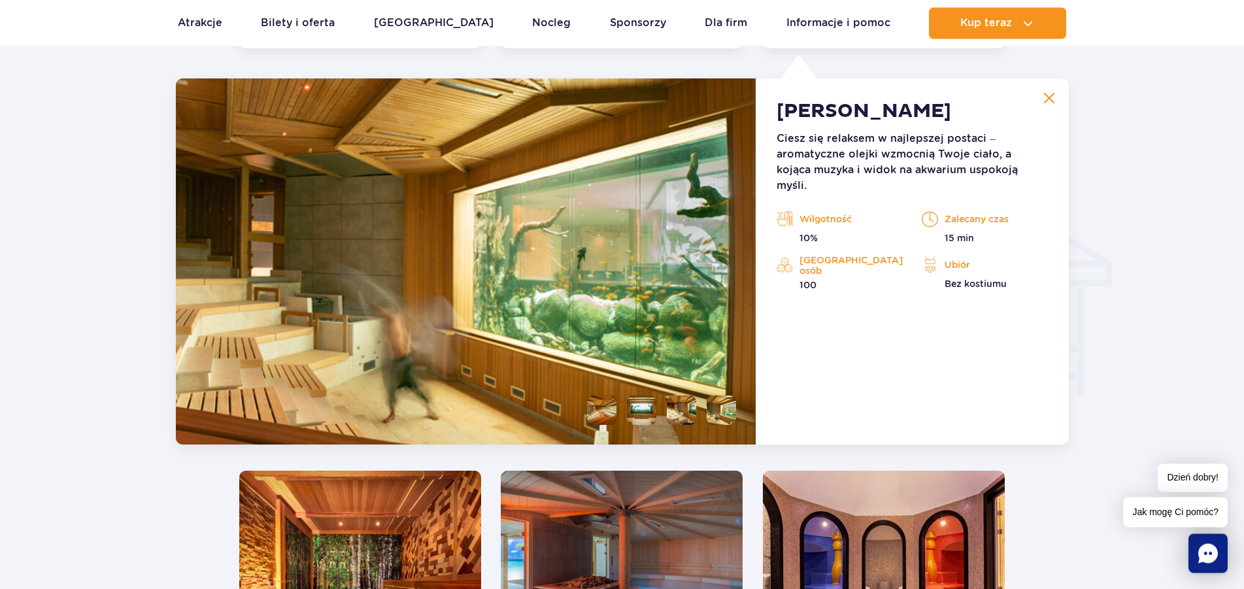
click at [1047, 99] on img at bounding box center [1049, 98] width 12 height 12
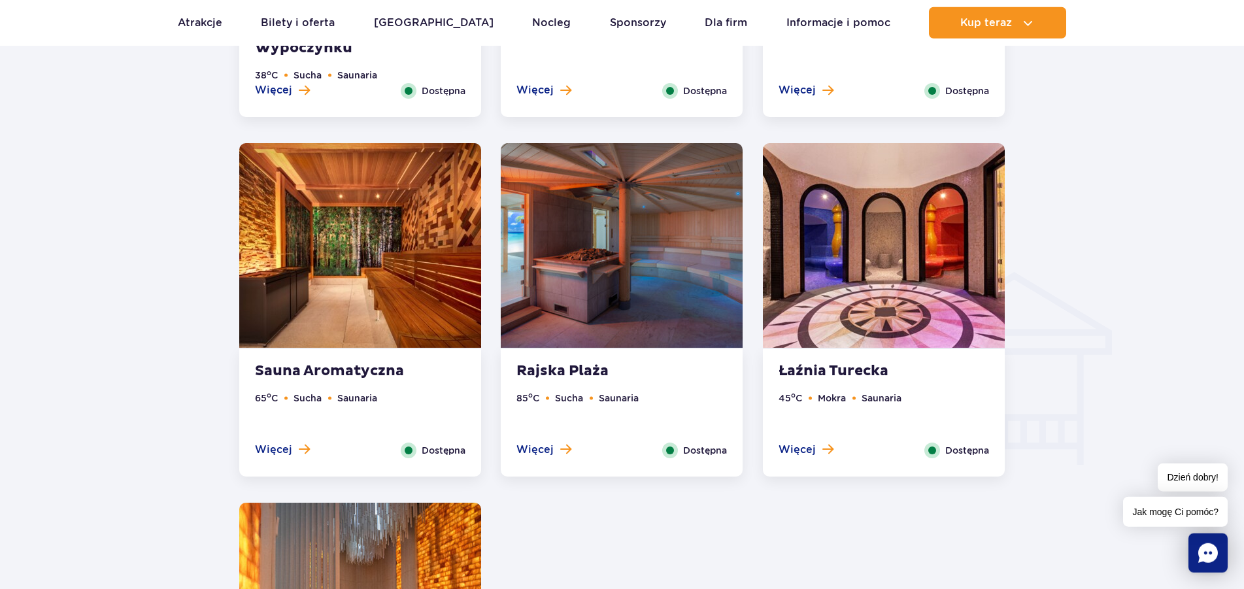
scroll to position [1388, 0]
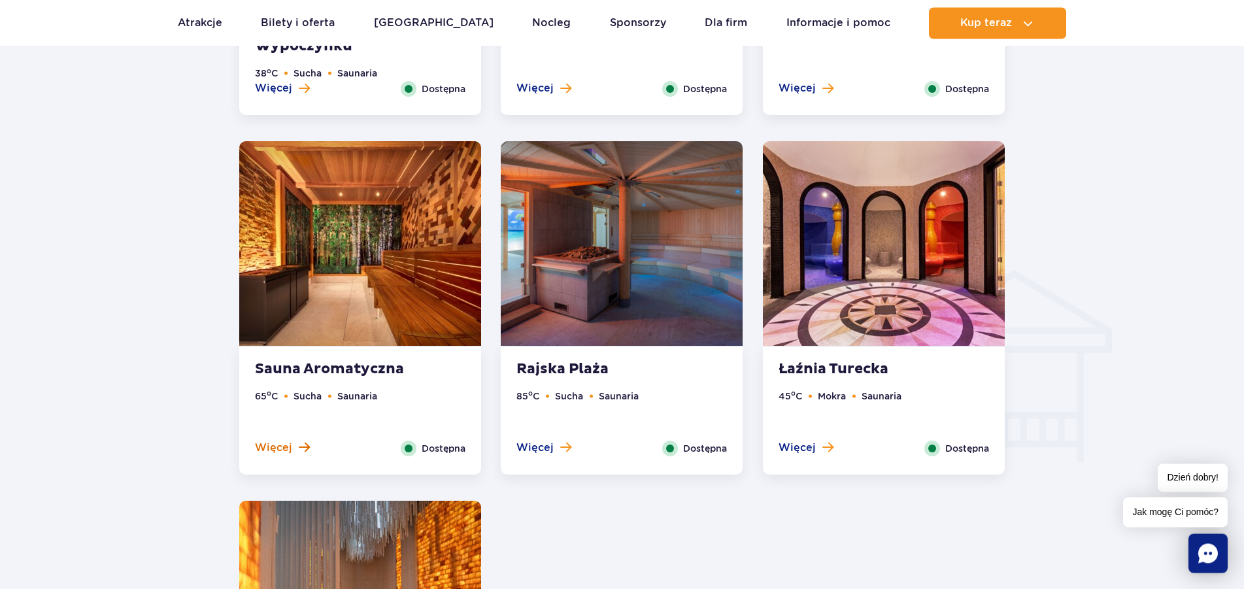
click at [264, 445] on span "Więcej" at bounding box center [273, 448] width 37 height 14
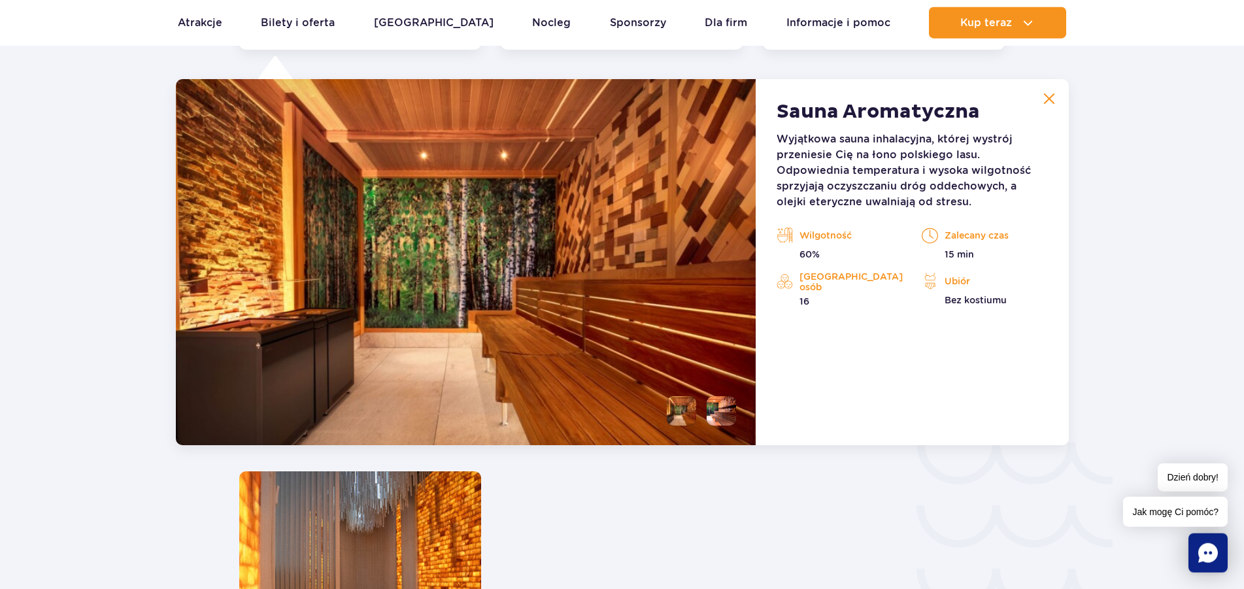
scroll to position [1814, 0]
drag, startPoint x: 1047, startPoint y: 96, endPoint x: 1057, endPoint y: 104, distance: 12.1
click at [1047, 95] on img at bounding box center [1049, 98] width 12 height 12
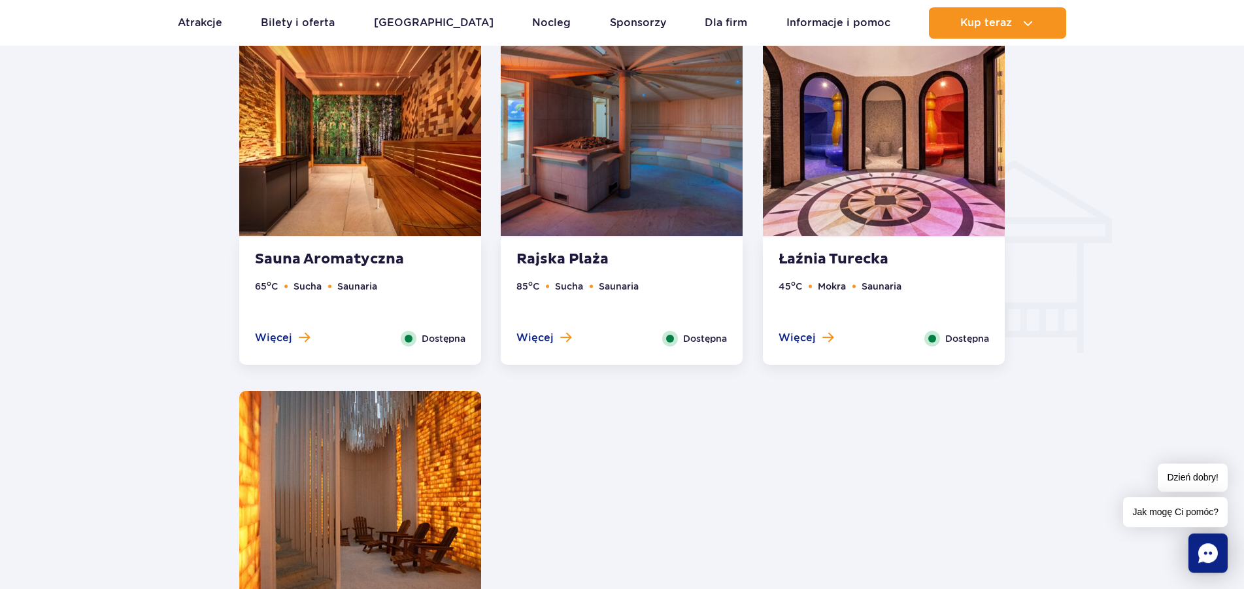
scroll to position [1480, 0]
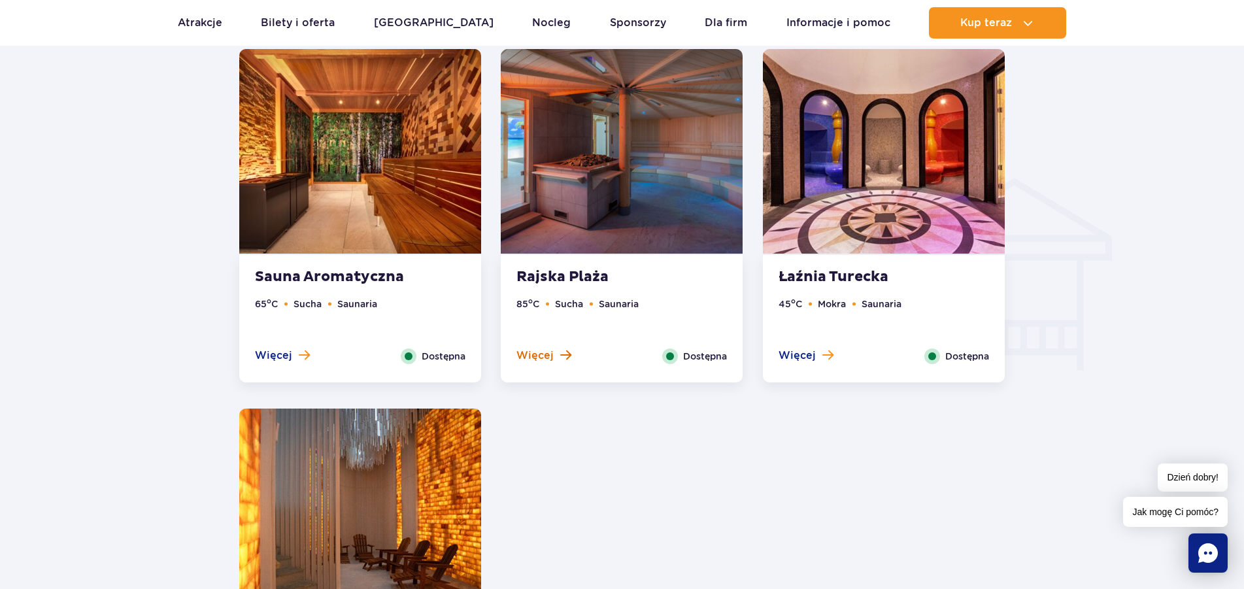
click at [547, 362] on span "Więcej" at bounding box center [535, 355] width 37 height 14
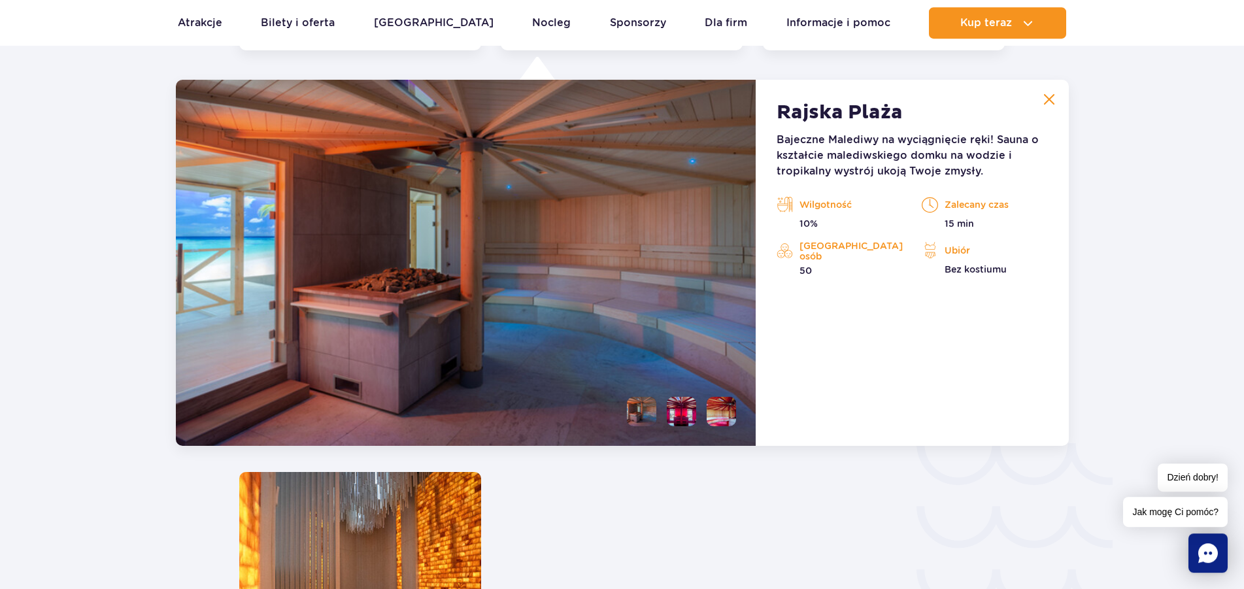
scroll to position [1814, 0]
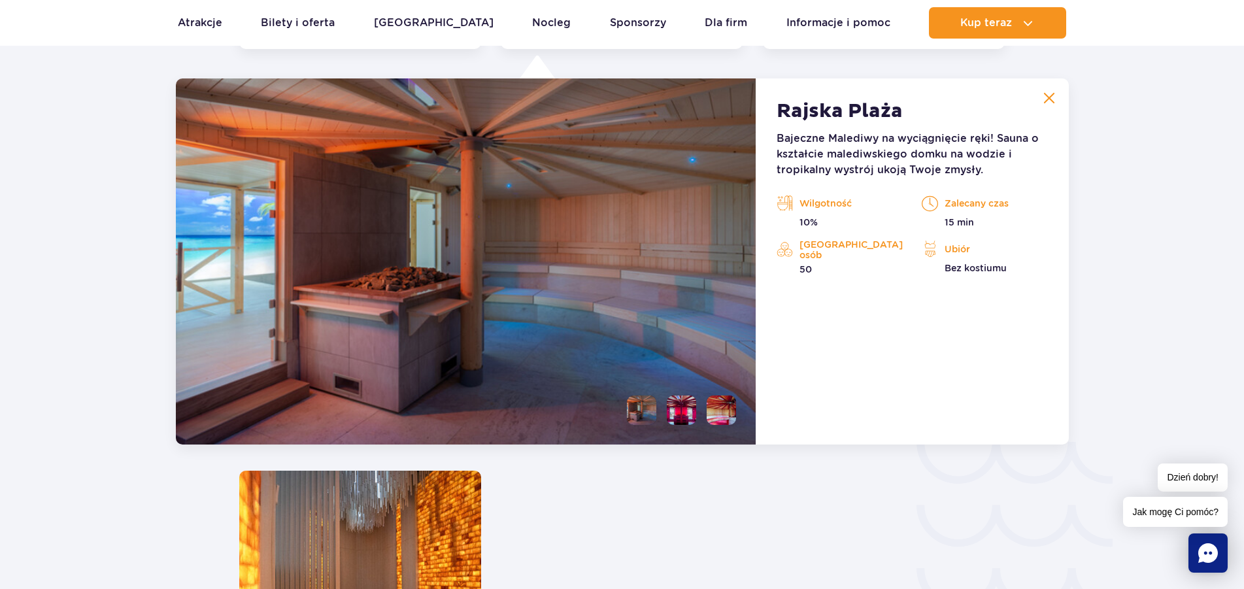
click at [1050, 95] on img at bounding box center [1049, 98] width 12 height 12
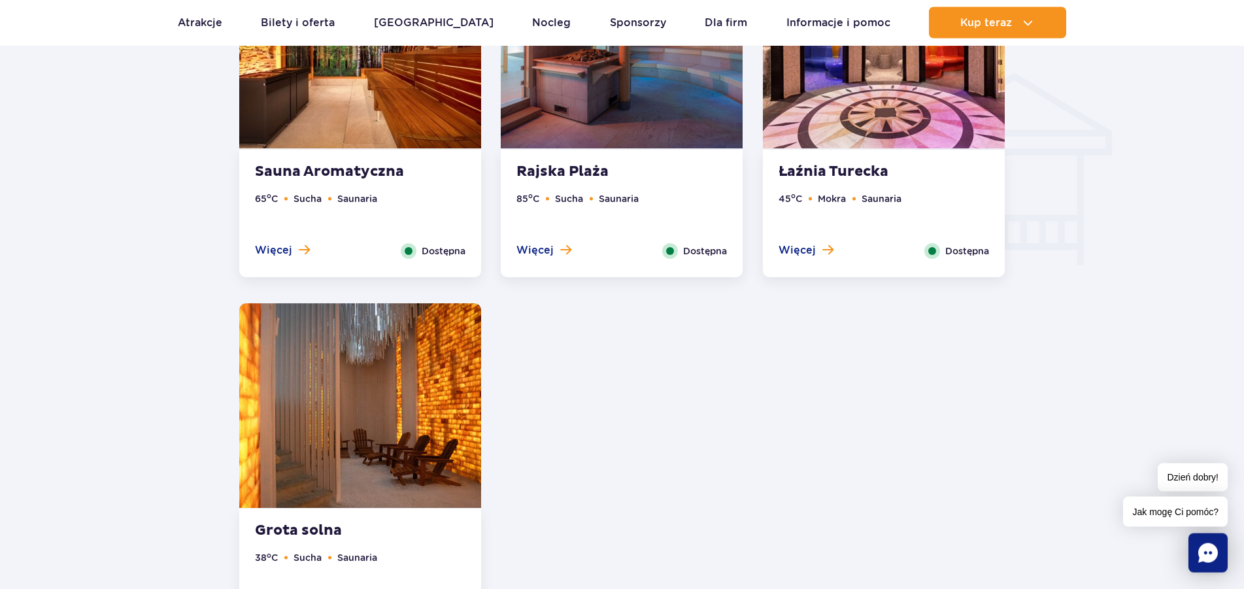
scroll to position [1480, 0]
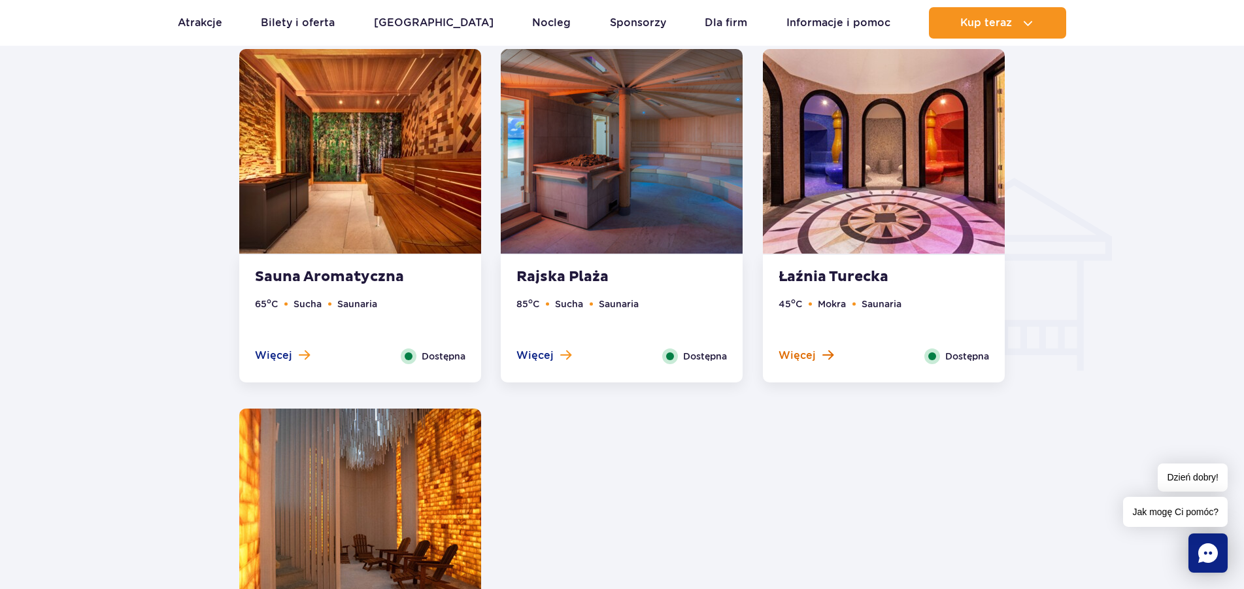
click at [795, 358] on span "Więcej" at bounding box center [797, 355] width 37 height 14
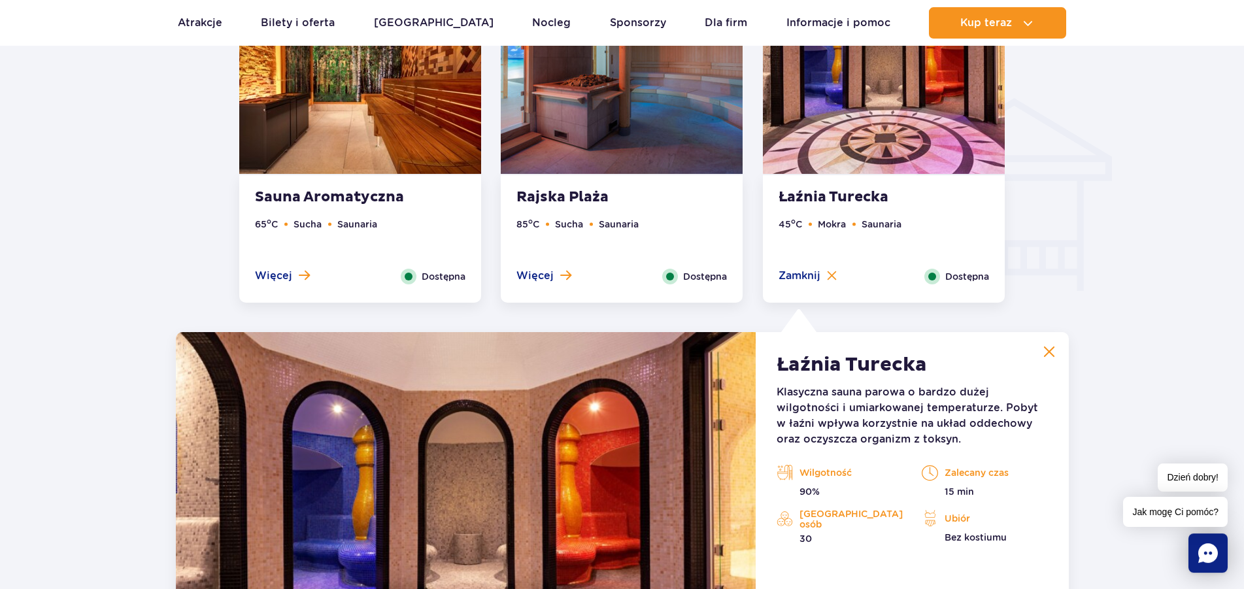
scroll to position [1547, 0]
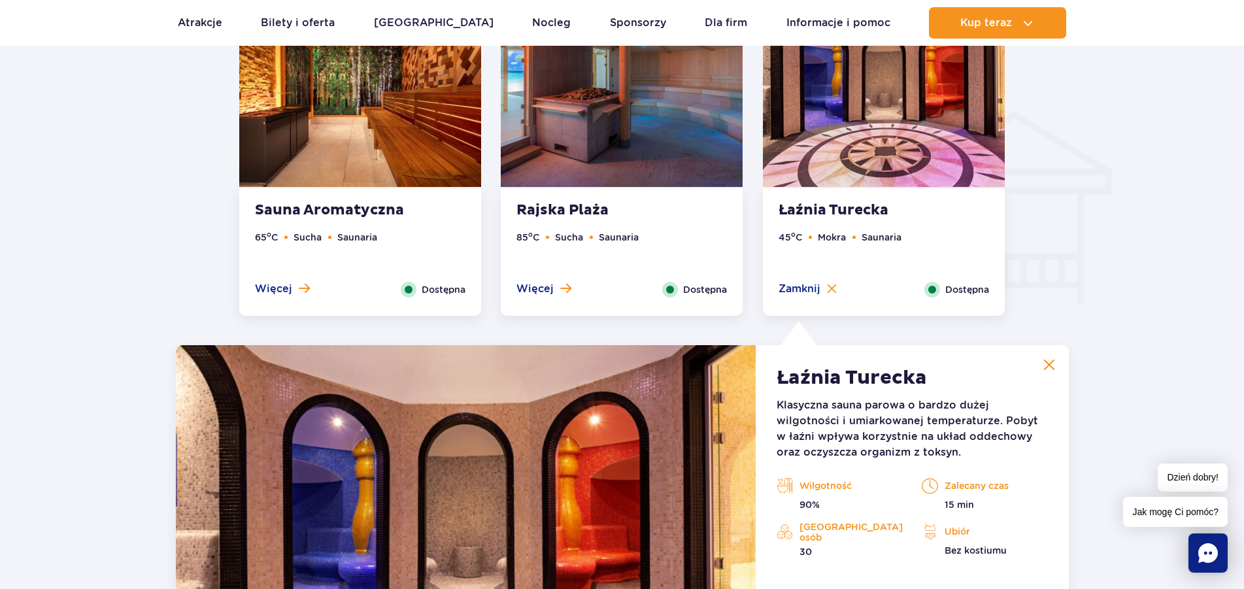
click at [1051, 363] on img at bounding box center [1049, 365] width 12 height 12
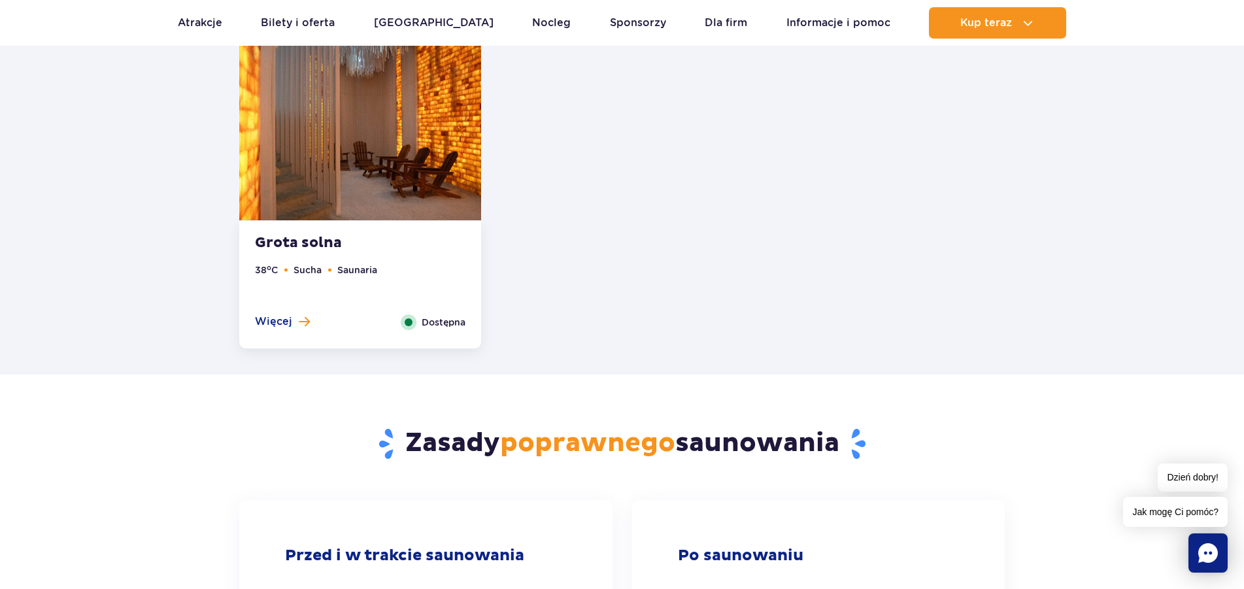
scroll to position [1880, 0]
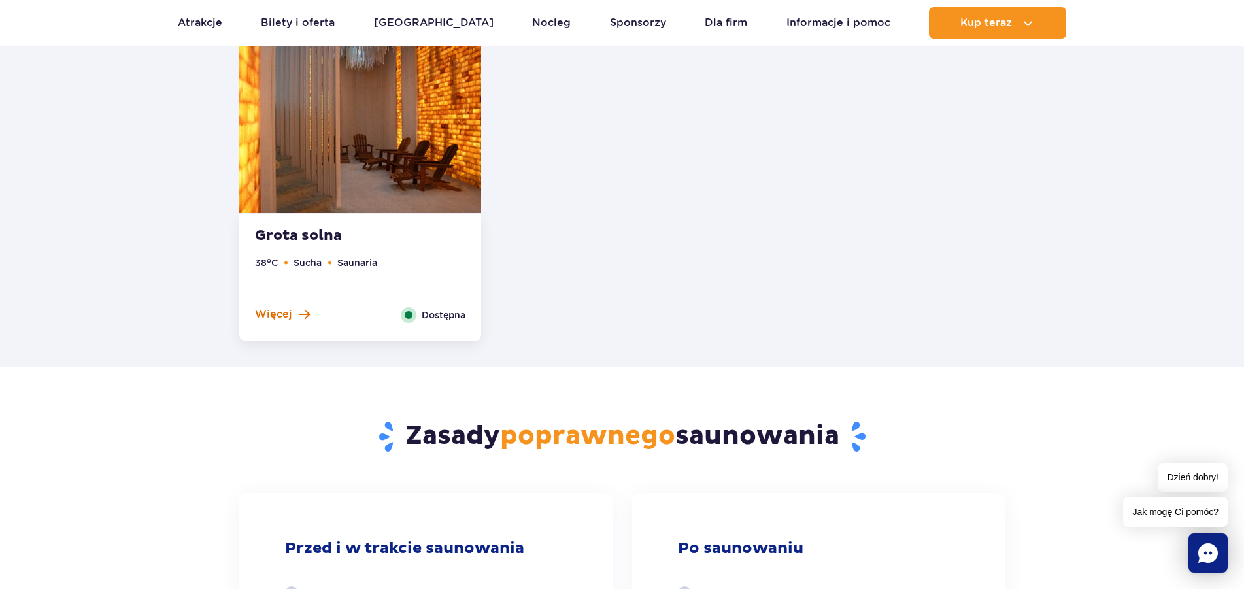
click at [286, 320] on span "Więcej" at bounding box center [273, 314] width 37 height 14
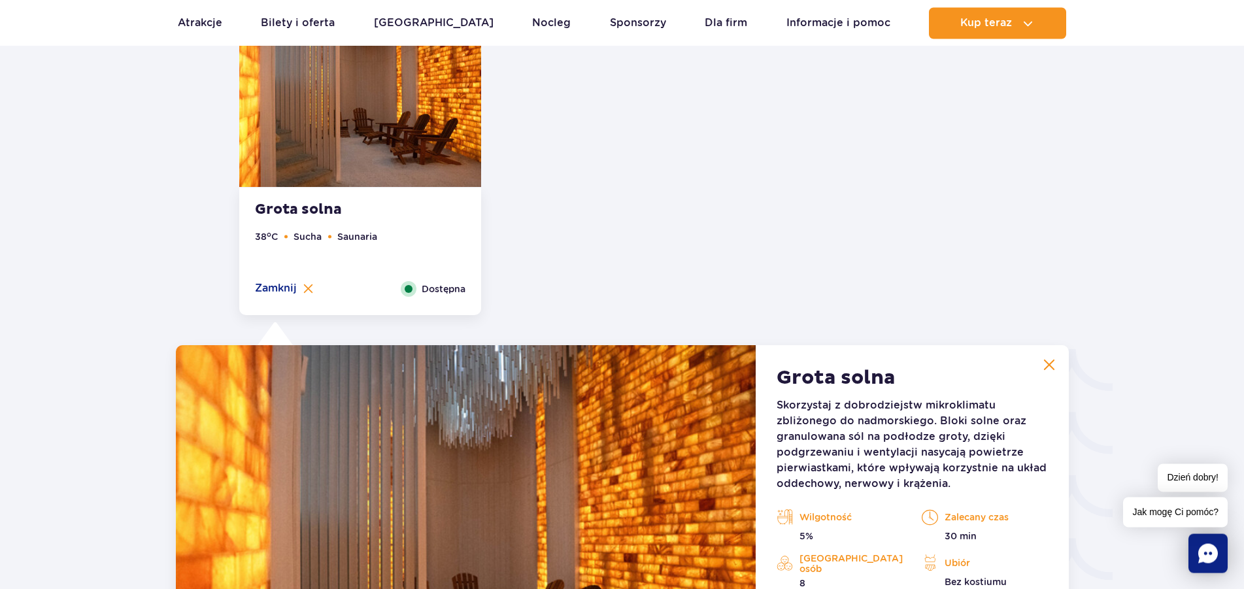
scroll to position [1773, 0]
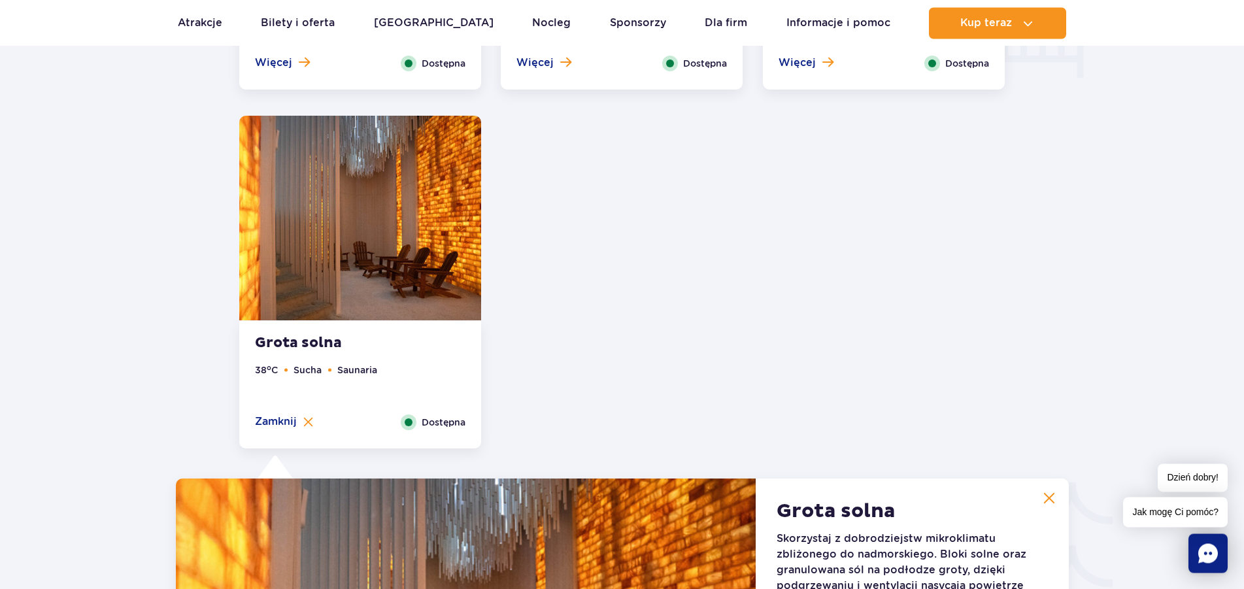
drag, startPoint x: 1045, startPoint y: 502, endPoint x: 1066, endPoint y: 484, distance: 28.3
click at [1046, 500] on img at bounding box center [1049, 498] width 12 height 12
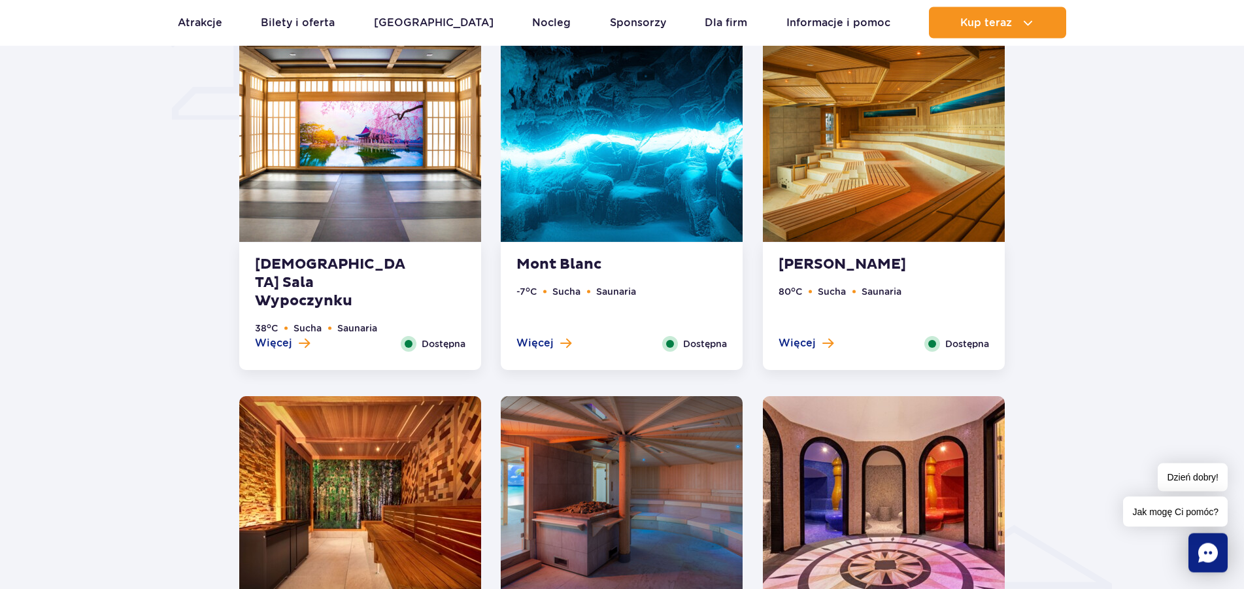
scroll to position [1106, 0]
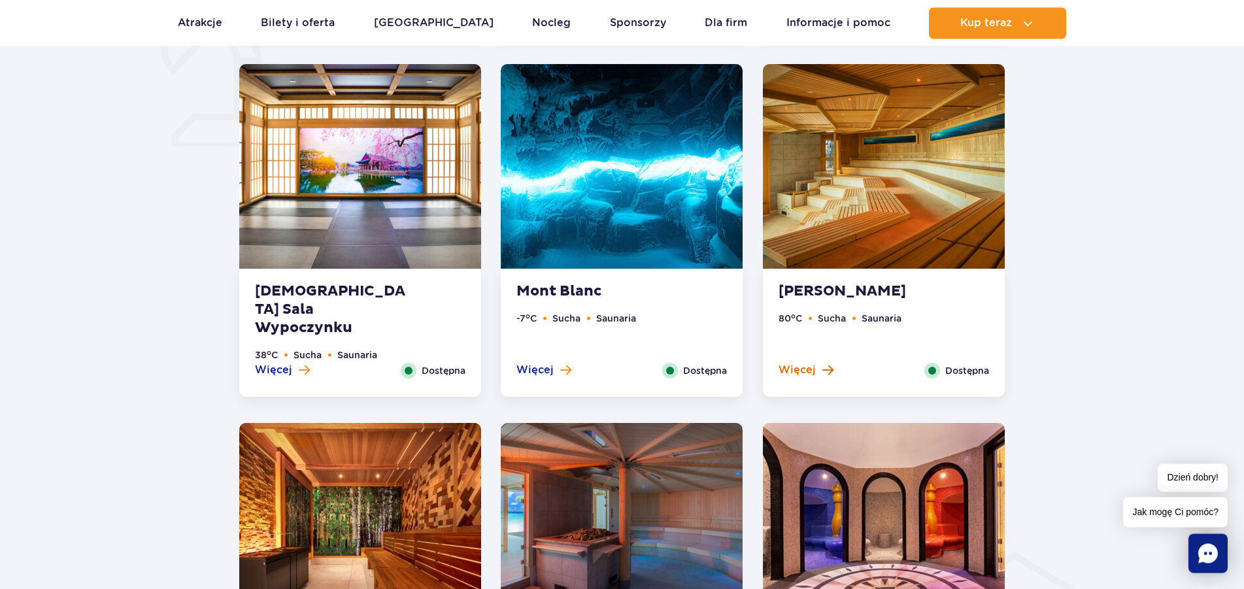
click at [794, 374] on span "Więcej" at bounding box center [797, 370] width 37 height 14
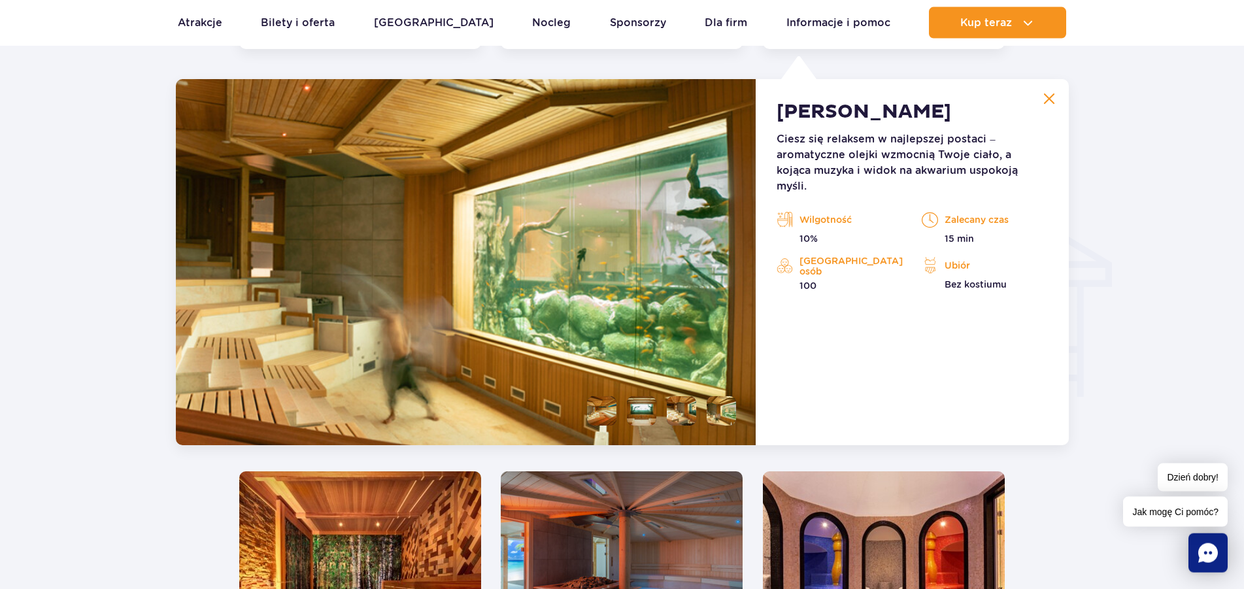
scroll to position [1455, 0]
click at [1046, 98] on img at bounding box center [1049, 98] width 12 height 12
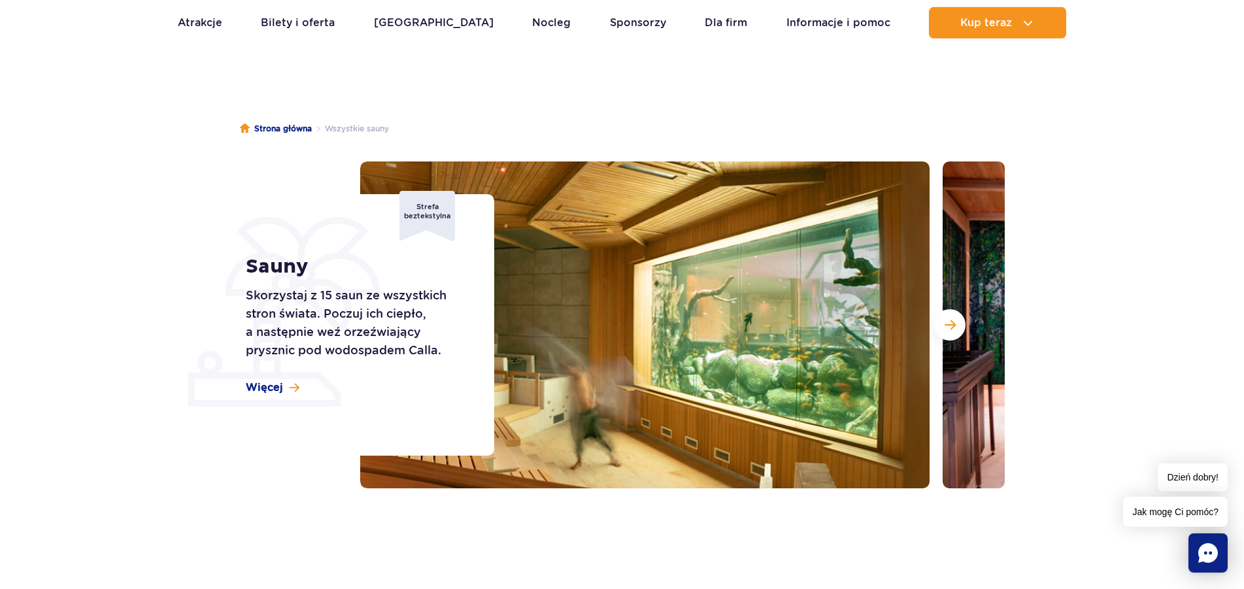
scroll to position [0, 0]
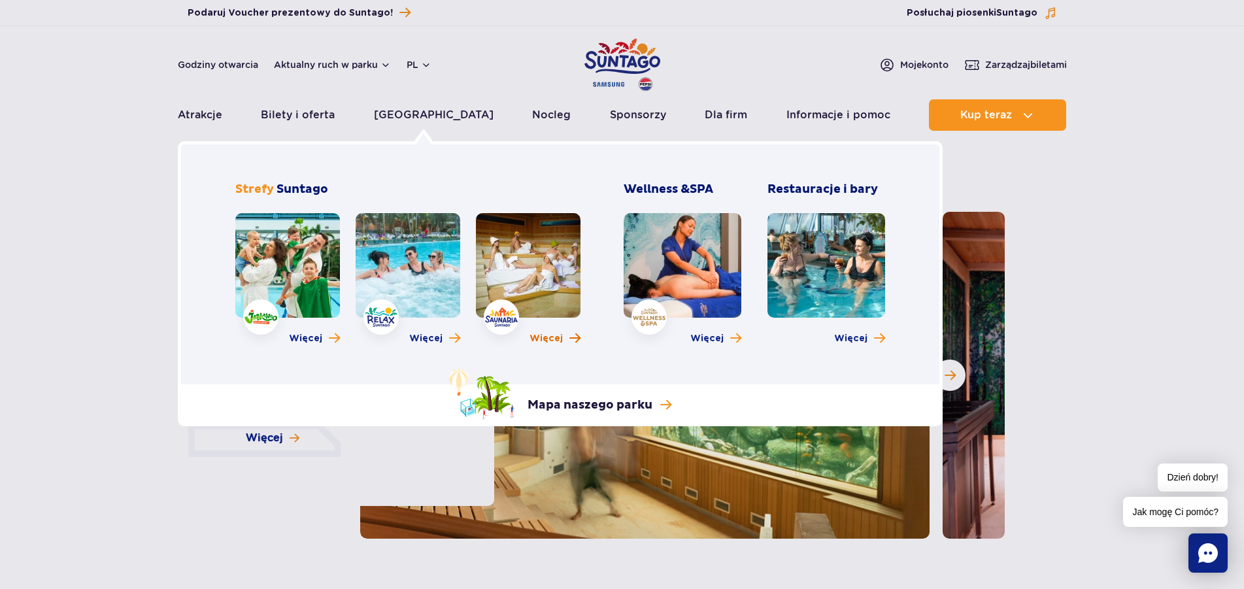
click at [541, 335] on span "Więcej" at bounding box center [546, 338] width 33 height 13
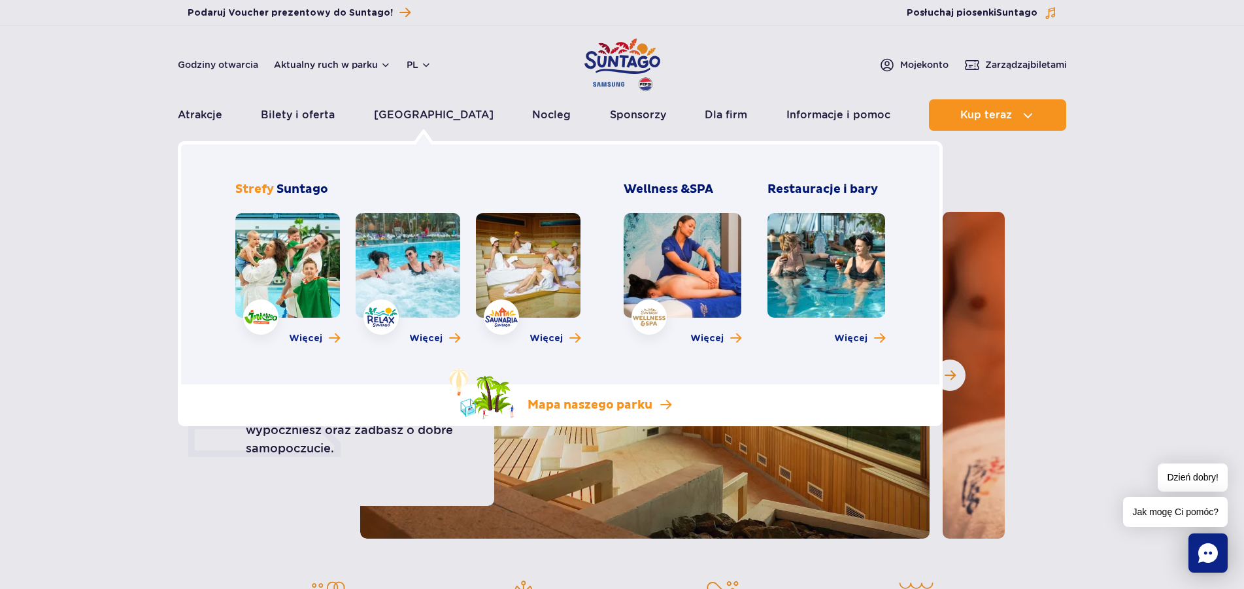
click at [572, 407] on p "Mapa naszego parku" at bounding box center [590, 406] width 125 height 16
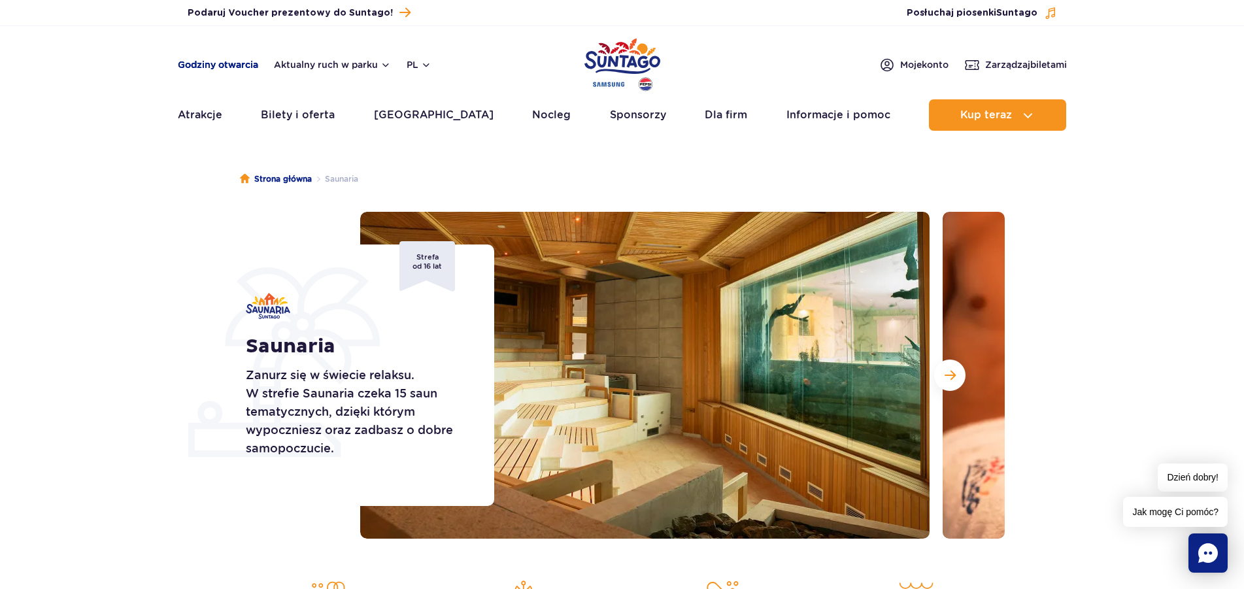
click at [211, 61] on link "Godziny otwarcia" at bounding box center [218, 64] width 80 height 13
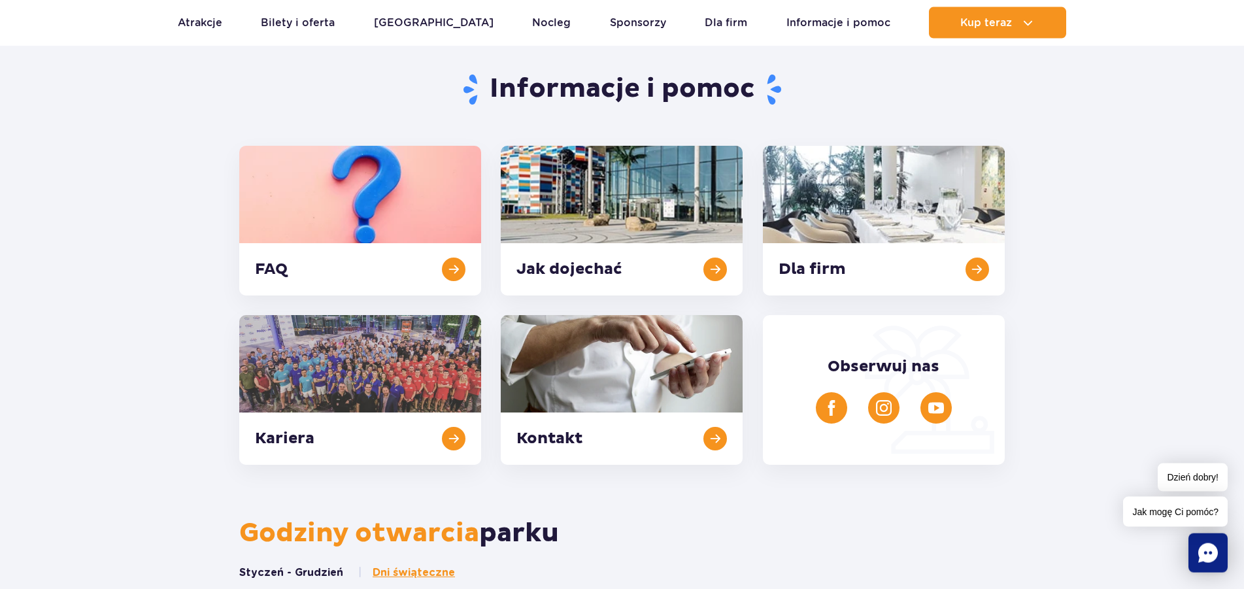
scroll to position [227, 0]
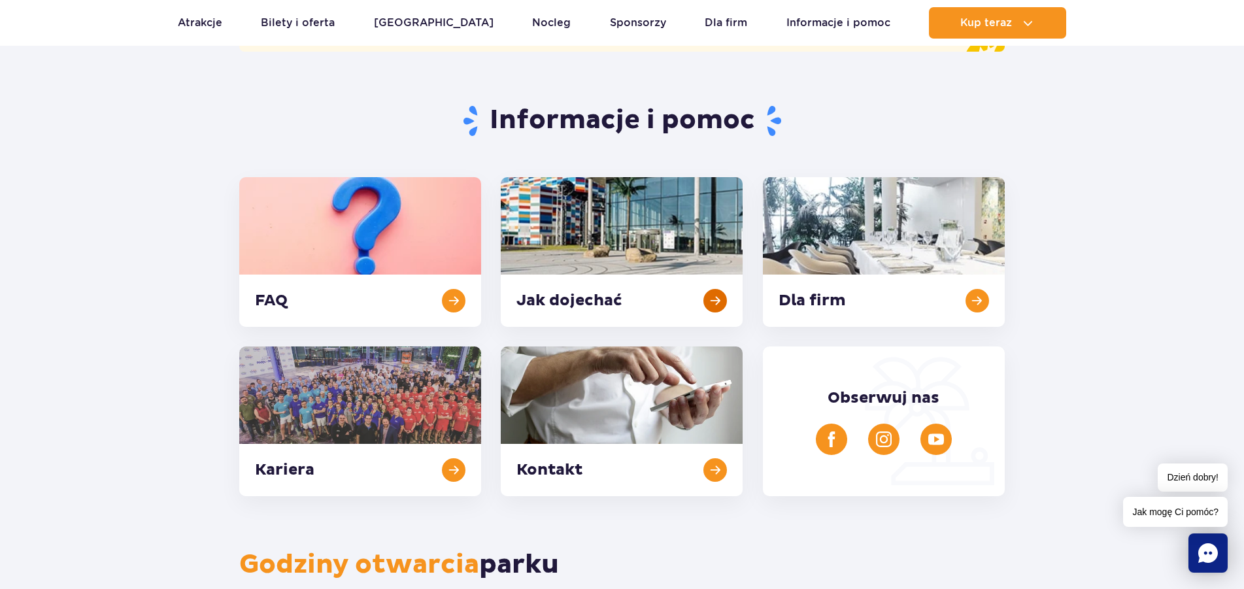
click at [555, 298] on link at bounding box center [622, 252] width 242 height 150
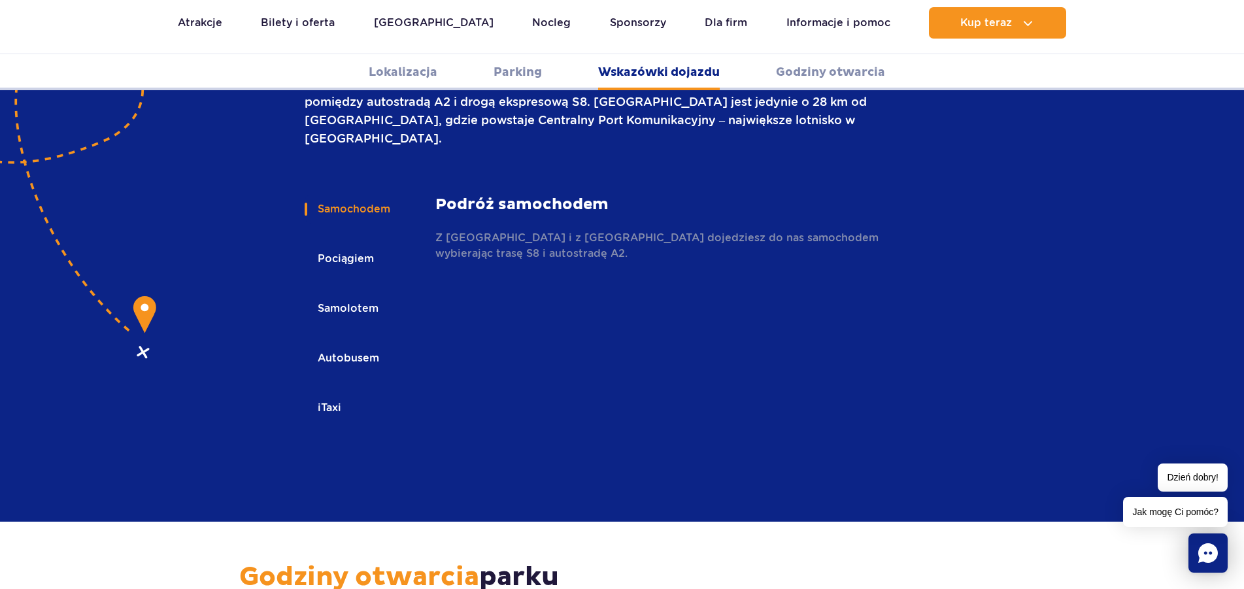
scroll to position [1806, 0]
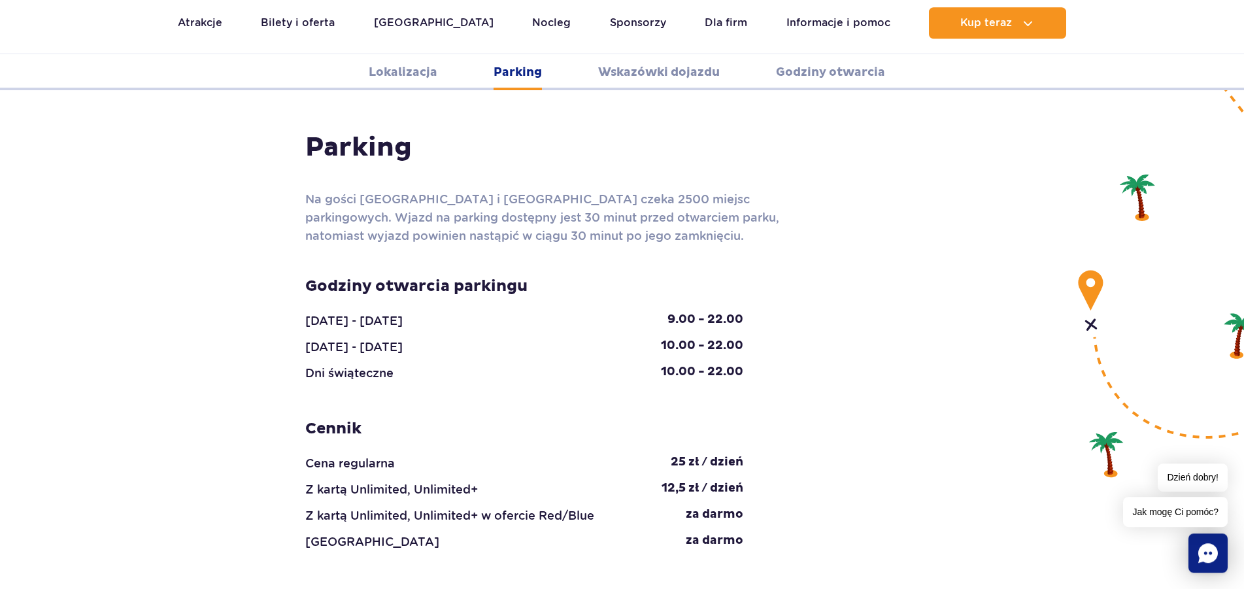
scroll to position [1273, 0]
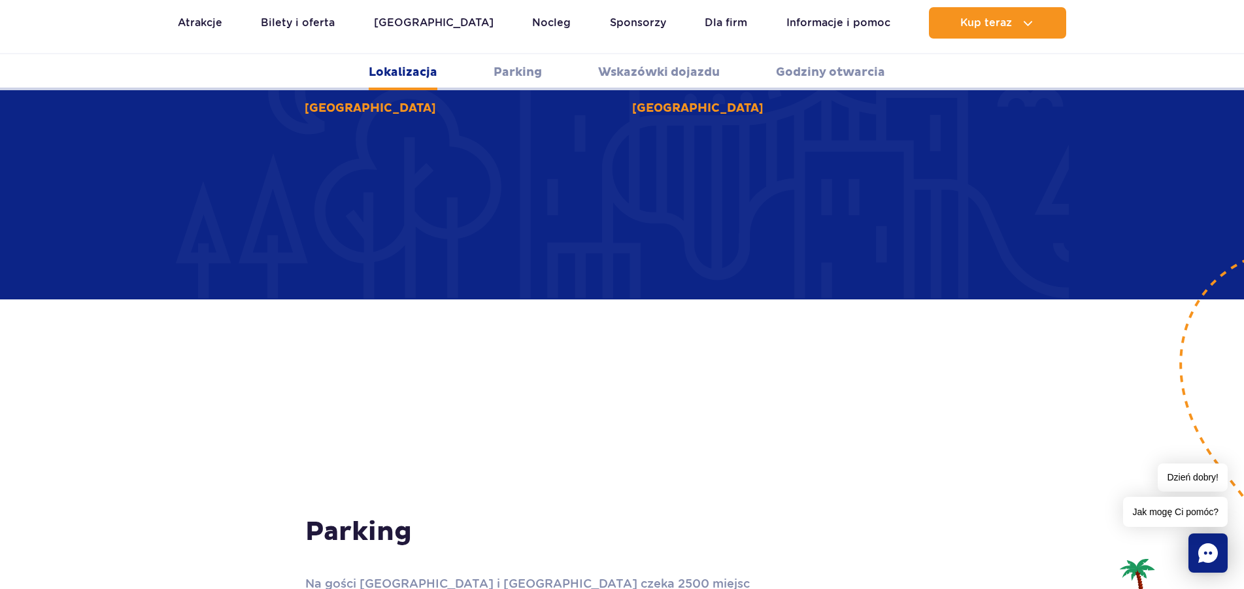
scroll to position [739, 0]
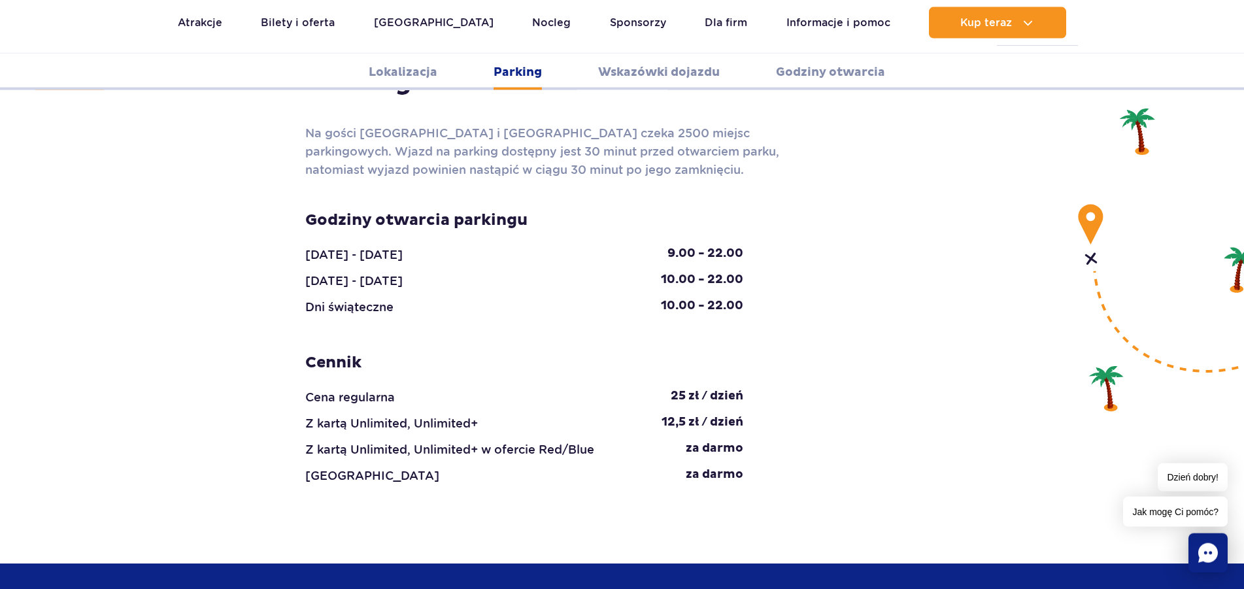
scroll to position [1273, 0]
